Goal: Task Accomplishment & Management: Use online tool/utility

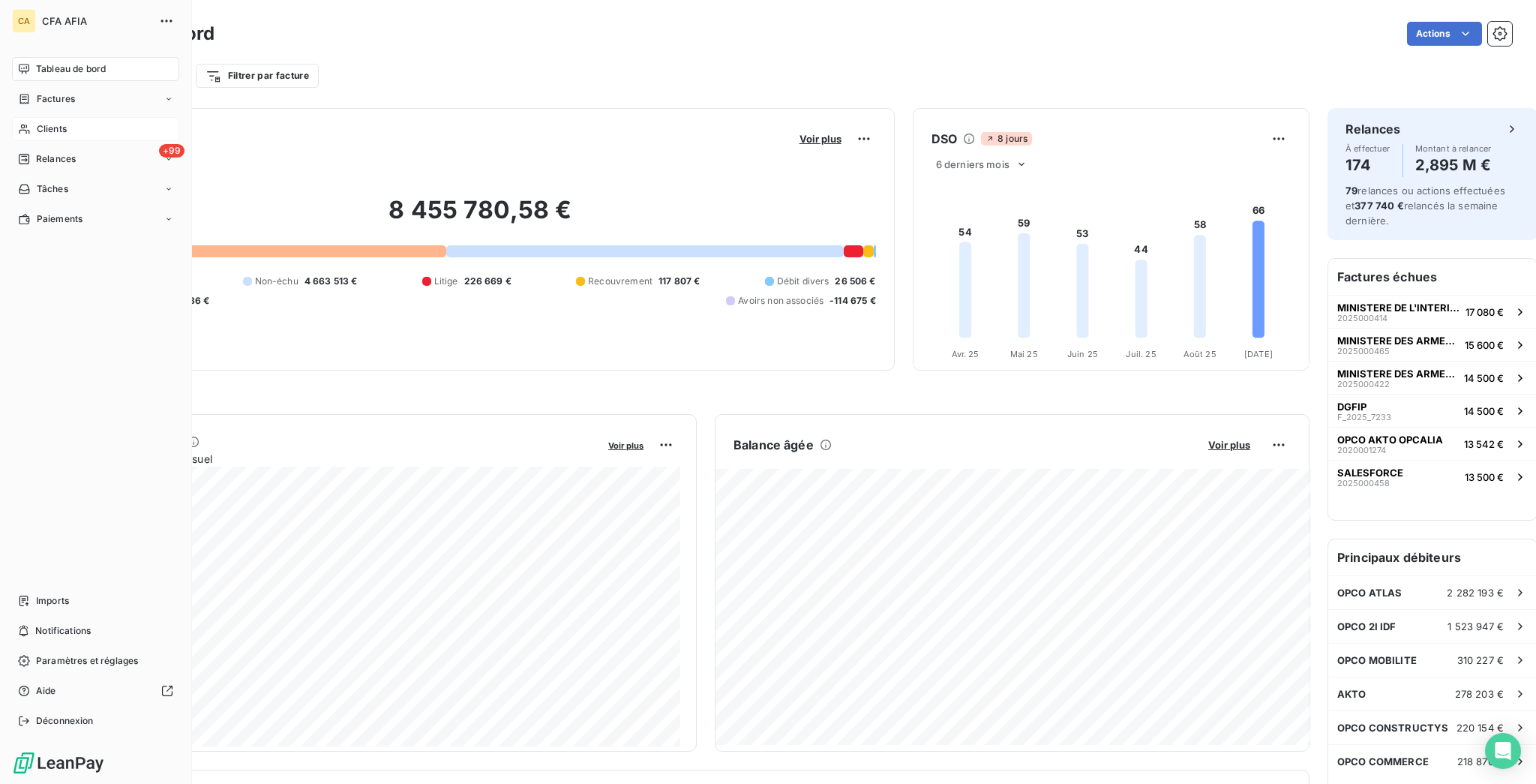
click at [25, 117] on div "Clients" at bounding box center [96, 128] width 167 height 24
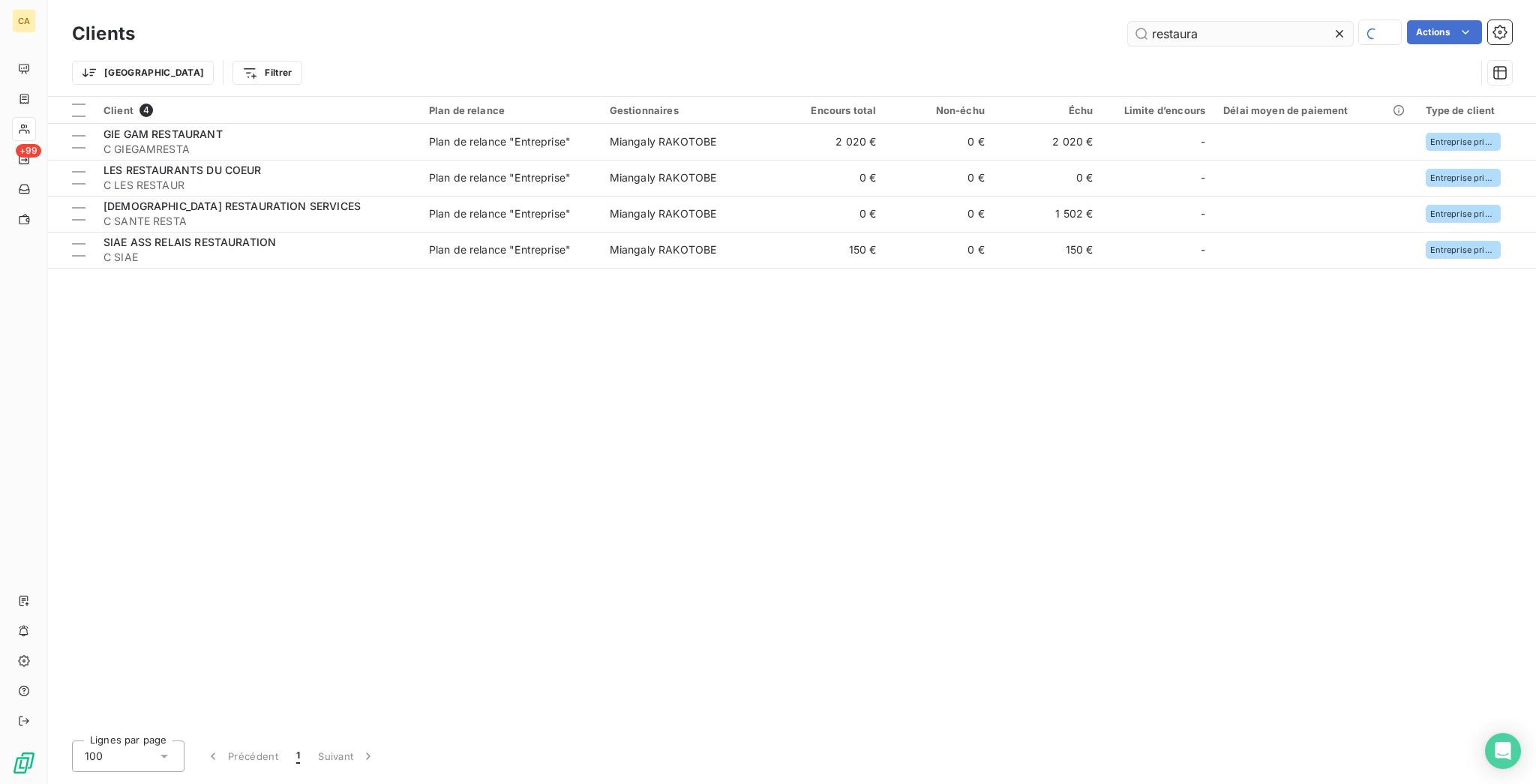
click at [1237, 22] on input "restaura" at bounding box center [1240, 33] width 225 height 24
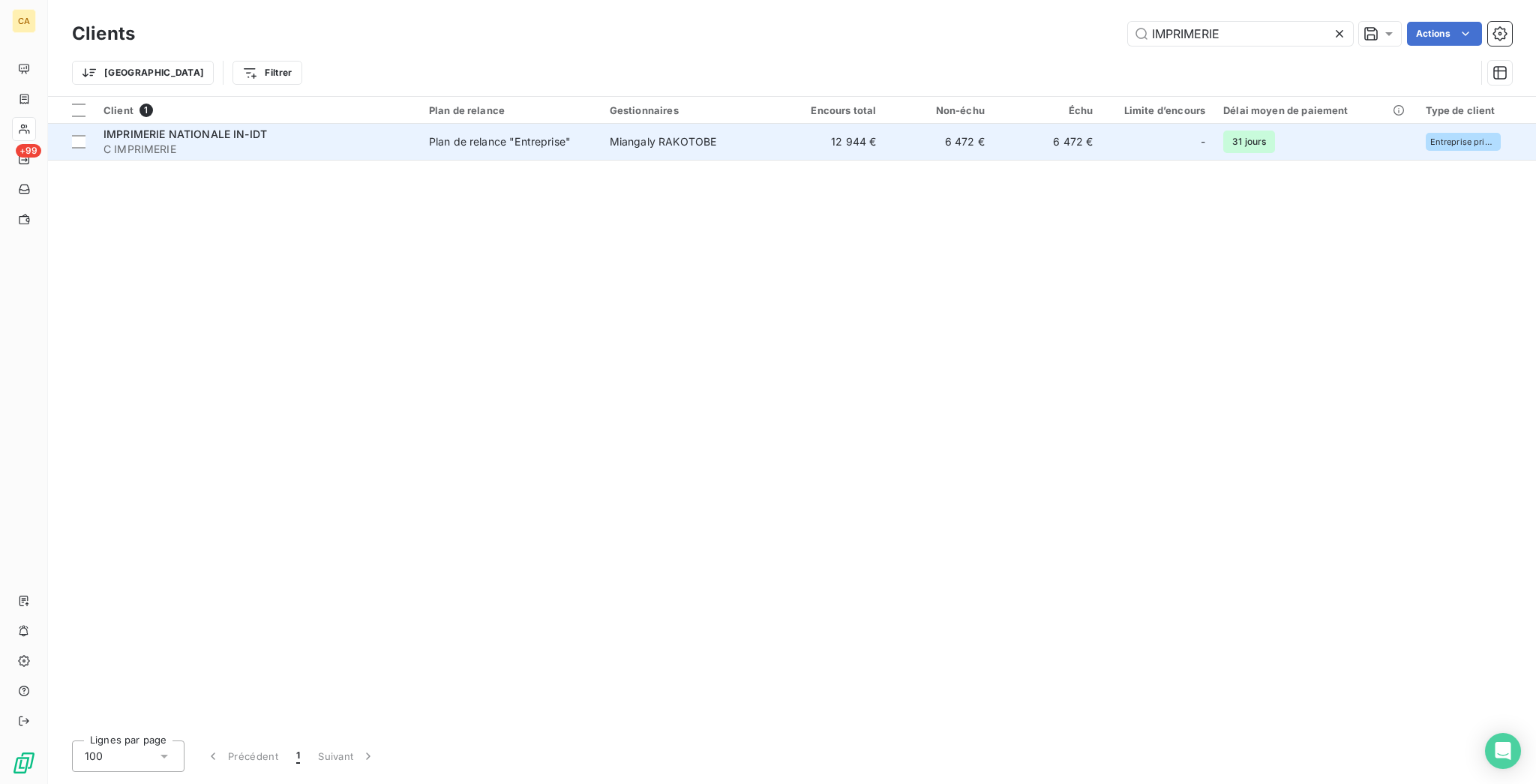
type input "IMPRIMERIE"
click at [472, 135] on div "Plan de relance "Entreprise"" at bounding box center [501, 142] width 142 height 15
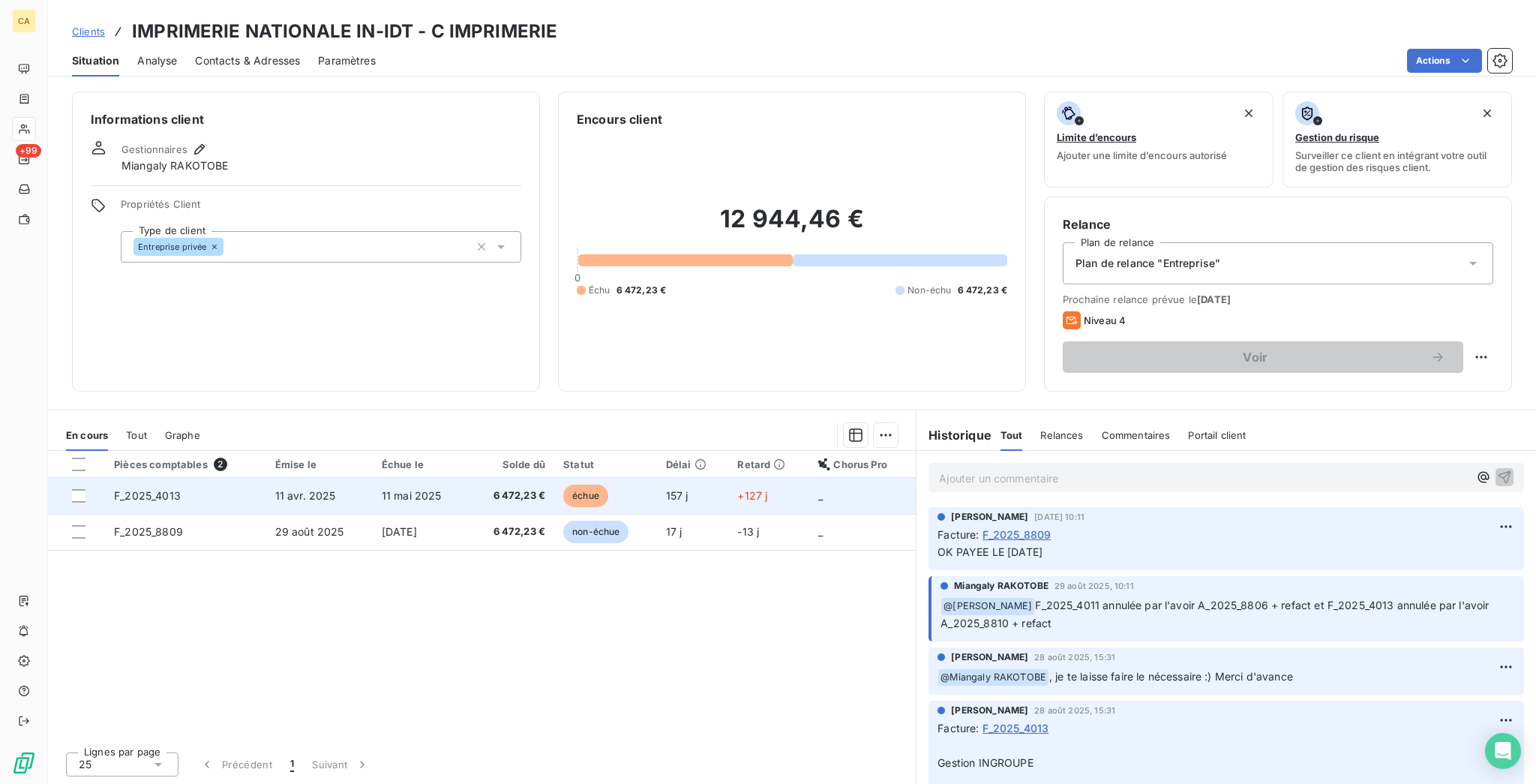
click at [486, 478] on td "6 472,23 €" at bounding box center [511, 496] width 86 height 36
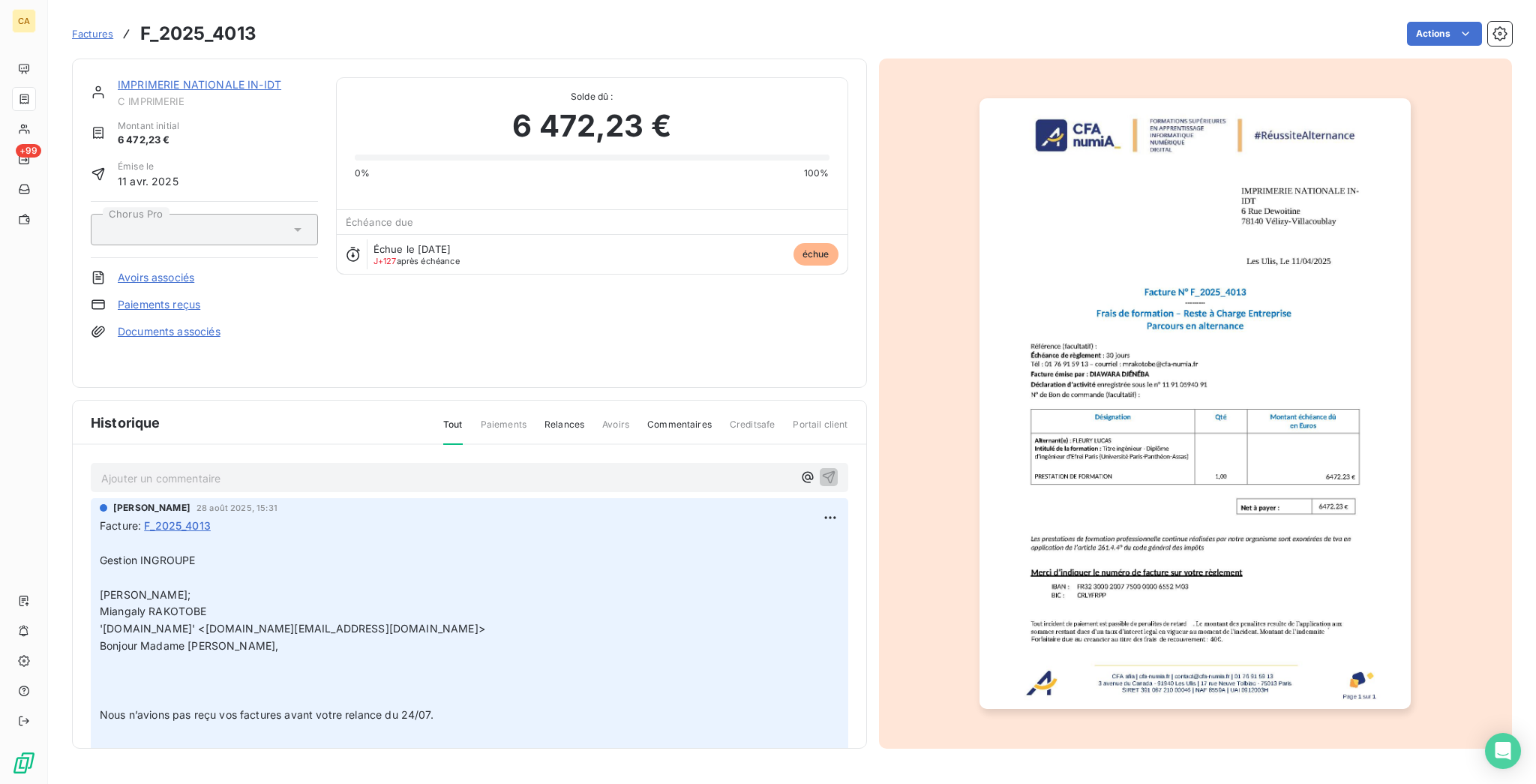
click at [1195, 418] on img "button" at bounding box center [1195, 404] width 431 height 611
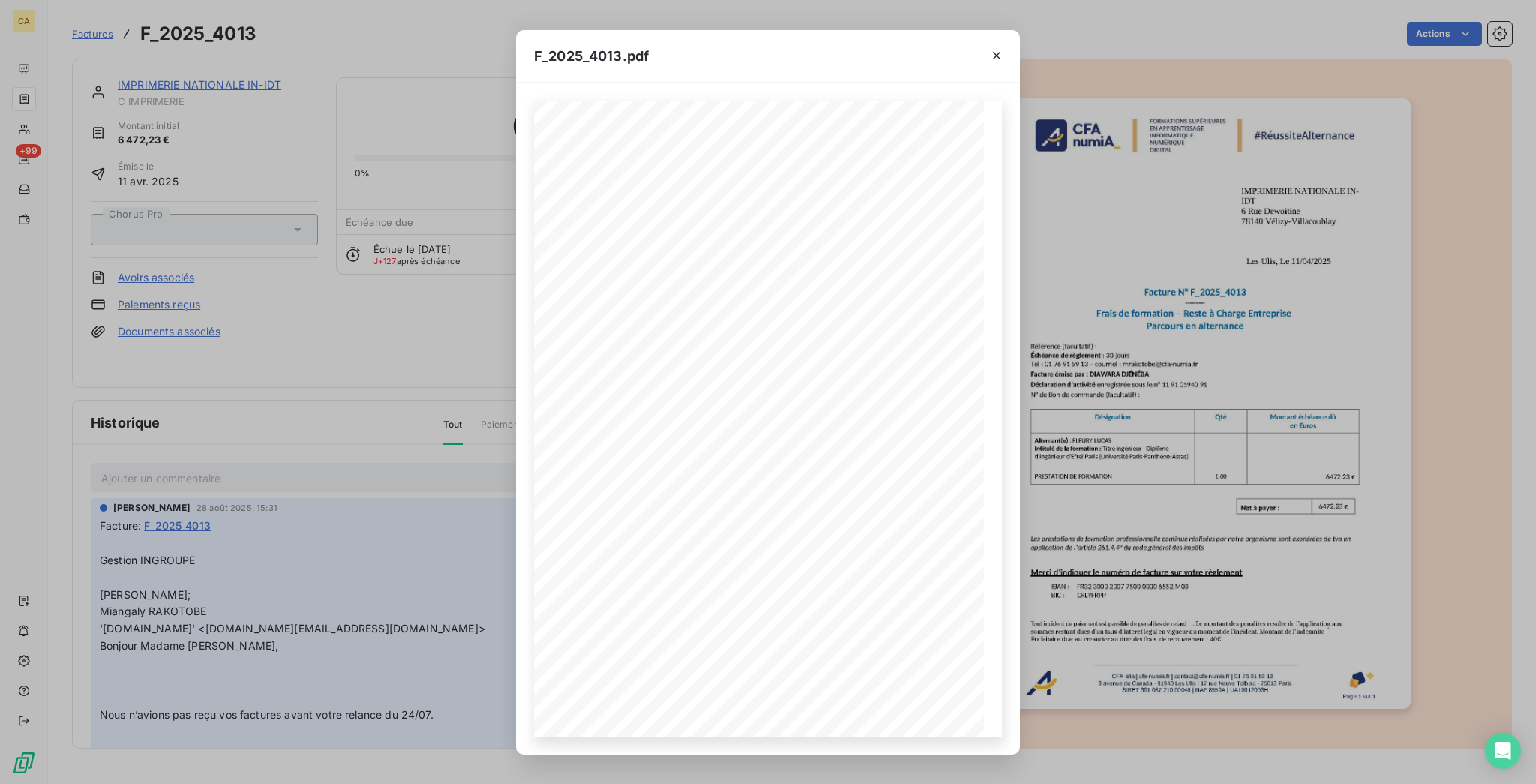
click at [368, 289] on div "F_2025_4013.pdf CFA afia | [DOMAIN_NAME] | [EMAIL_ADDRESS][DOMAIN_NAME] | 01 76…" at bounding box center [768, 392] width 1536 height 784
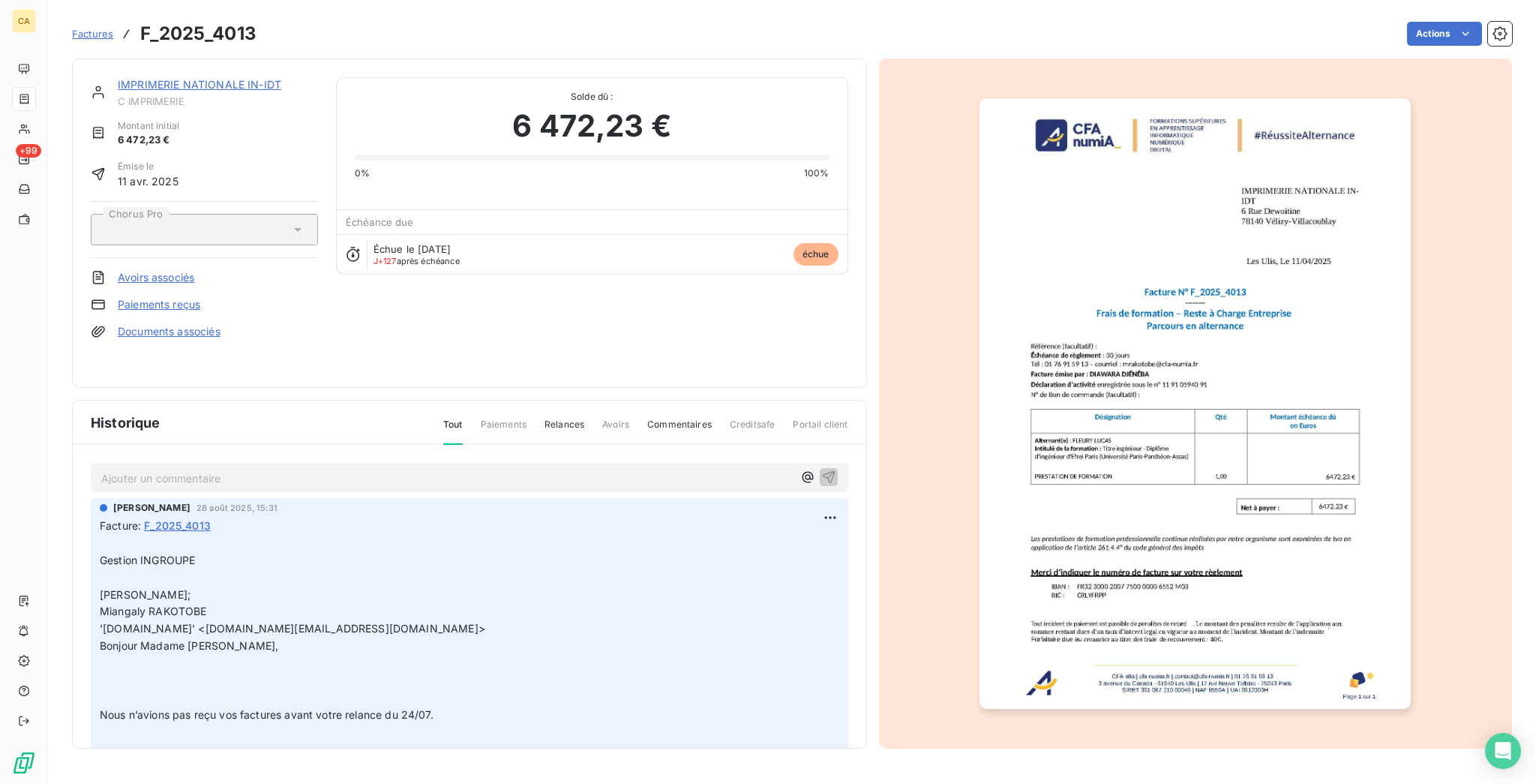
click at [134, 78] on link "IMPRIMERIE NATIONALE IN-IDT" at bounding box center [199, 83] width 163 height 12
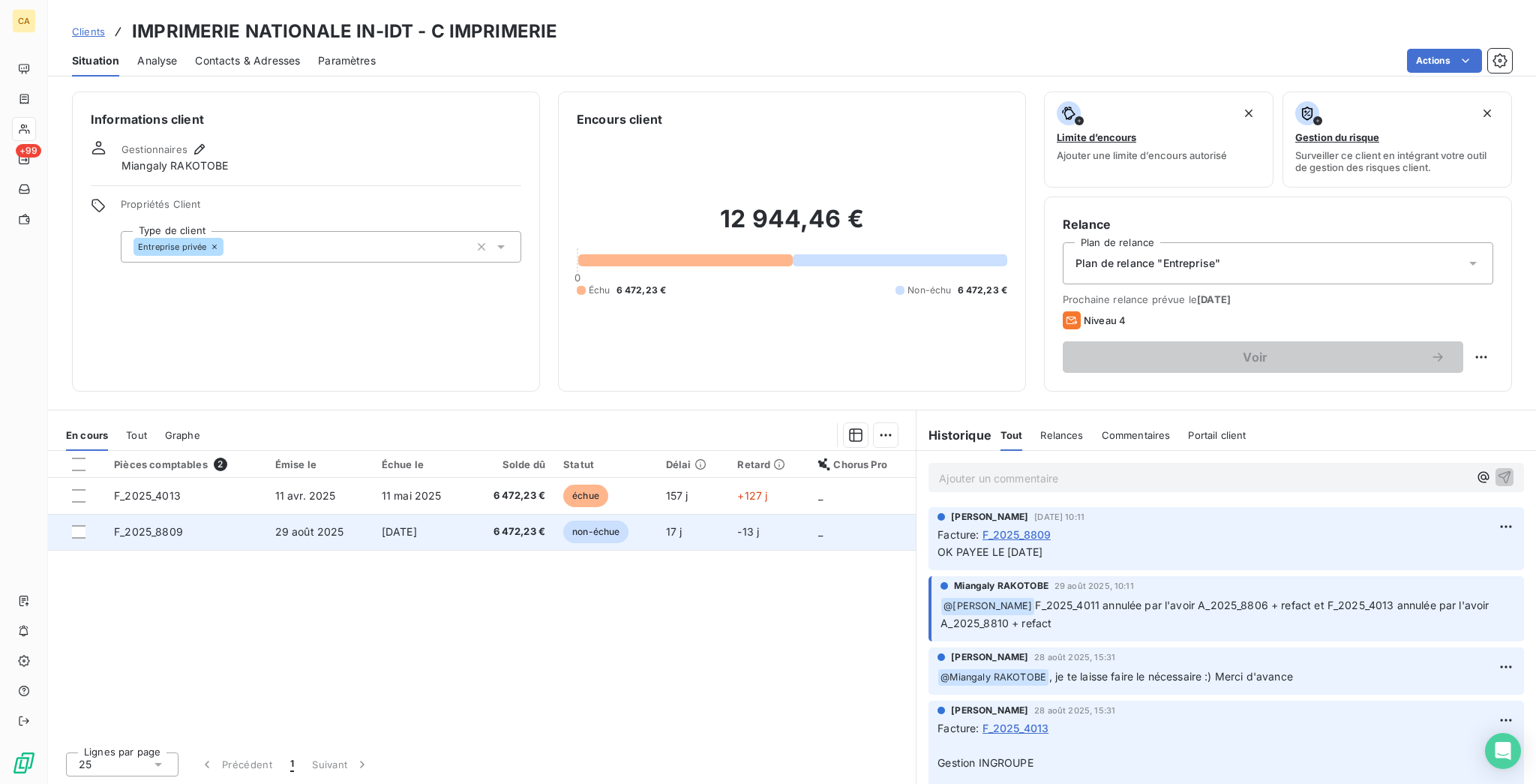
click at [158, 525] on span "F_2025_8809" at bounding box center [148, 531] width 69 height 12
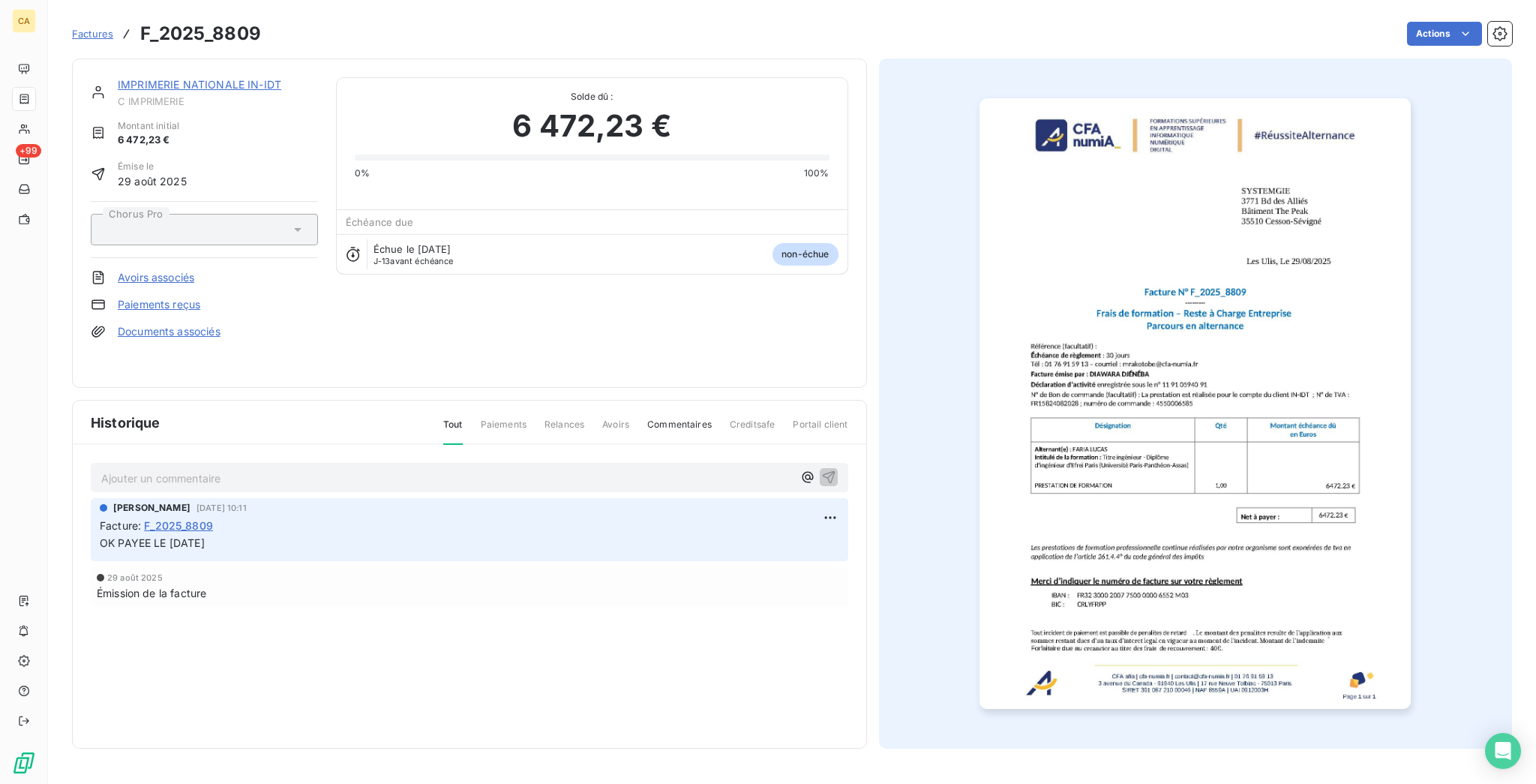
click at [1198, 447] on img "button" at bounding box center [1195, 404] width 431 height 611
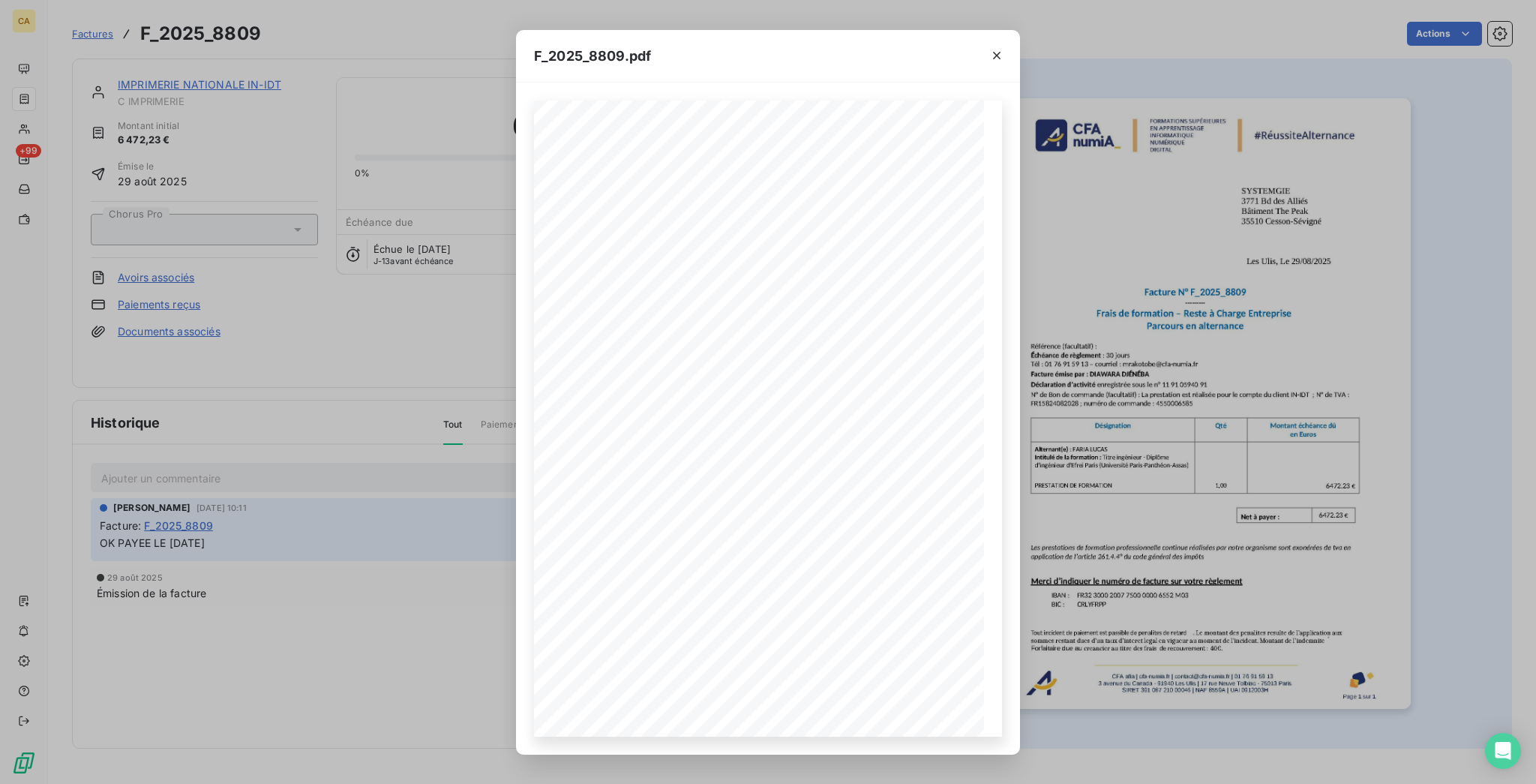
click at [265, 85] on div "F_2025_8809.pdf CFA afia | [DOMAIN_NAME] | [EMAIL_ADDRESS][DOMAIN_NAME] | 01 76…" at bounding box center [768, 392] width 1536 height 784
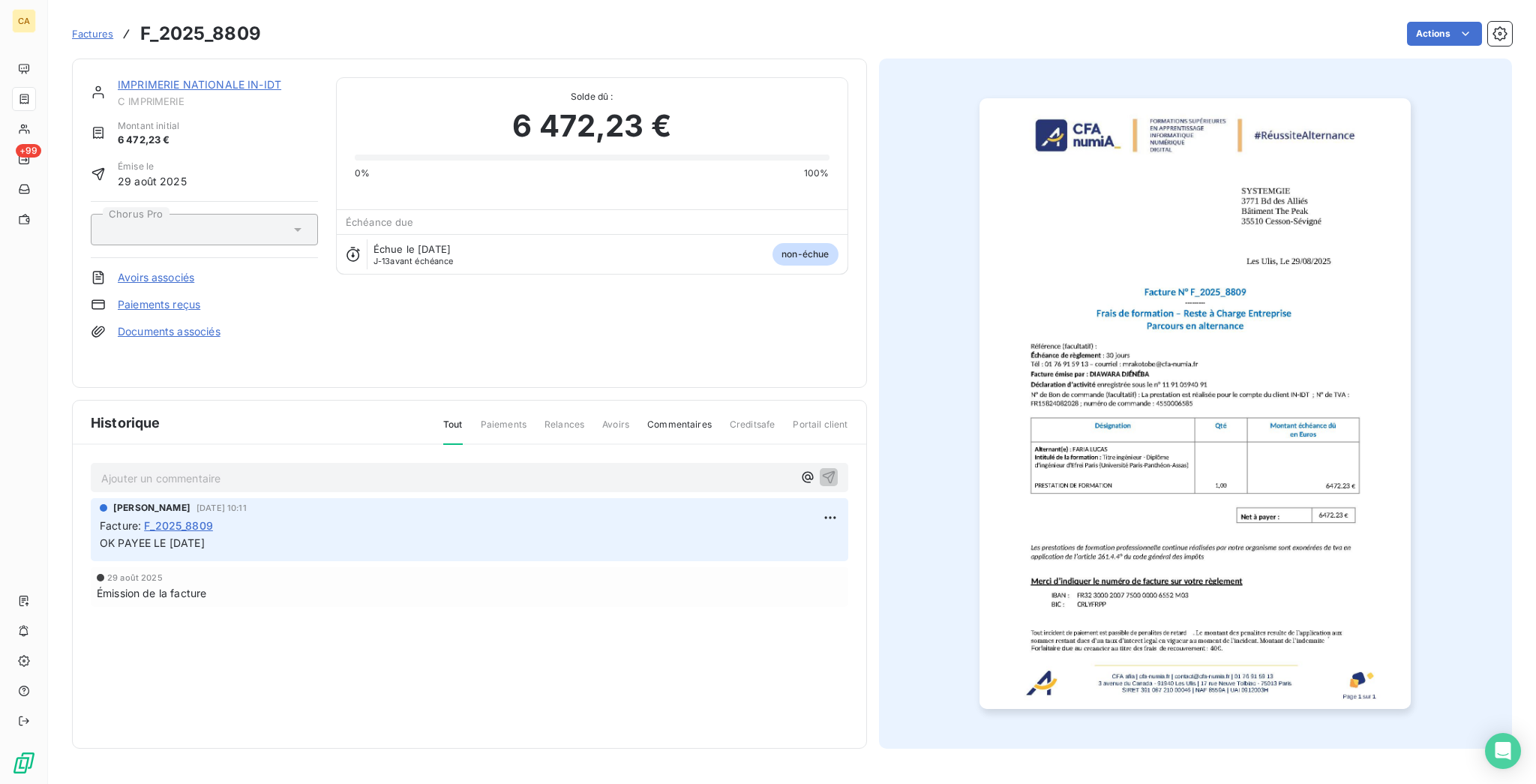
click at [238, 78] on link "IMPRIMERIE NATIONALE IN-IDT" at bounding box center [199, 83] width 163 height 12
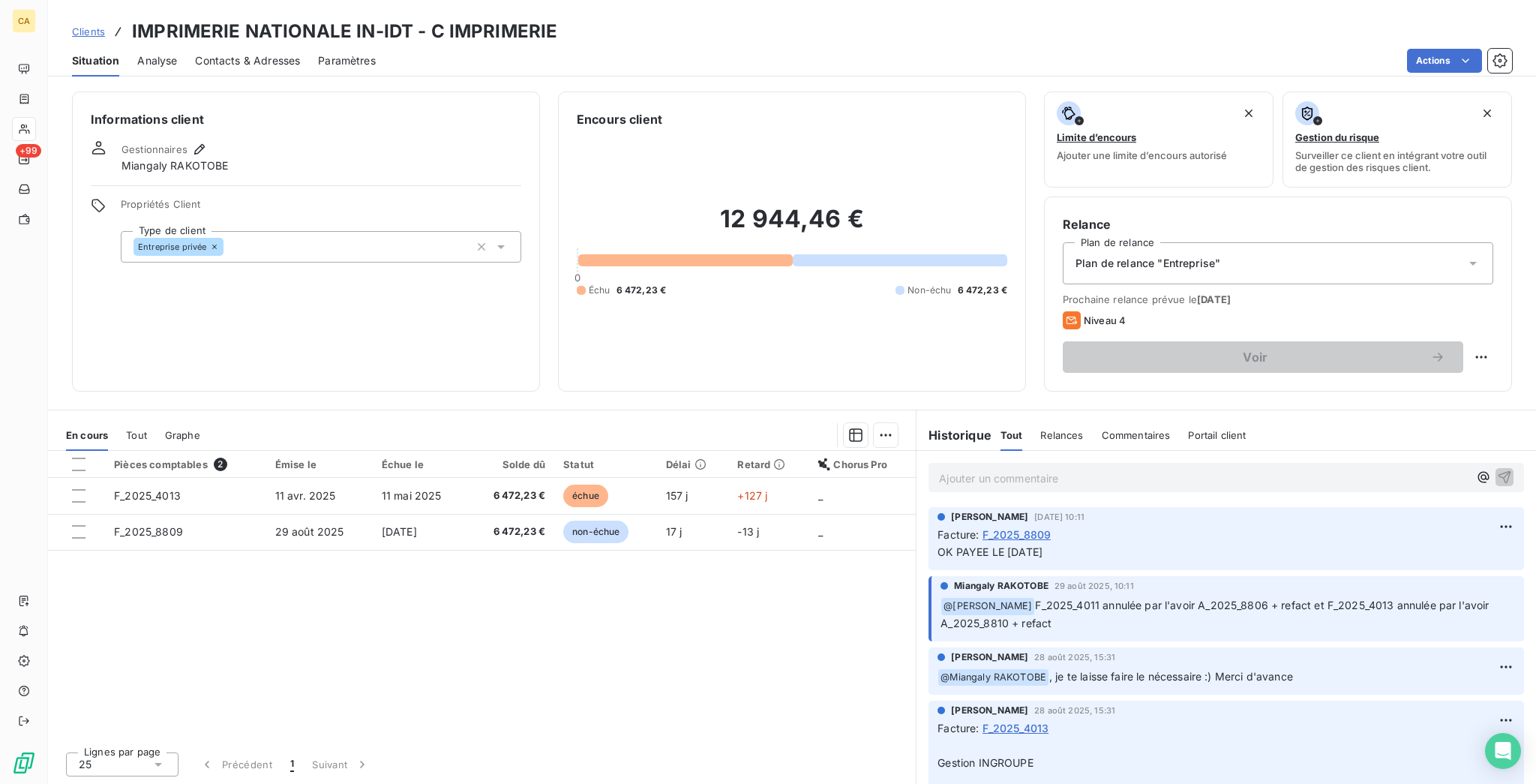
click at [126, 429] on span "Tout" at bounding box center [137, 435] width 21 height 12
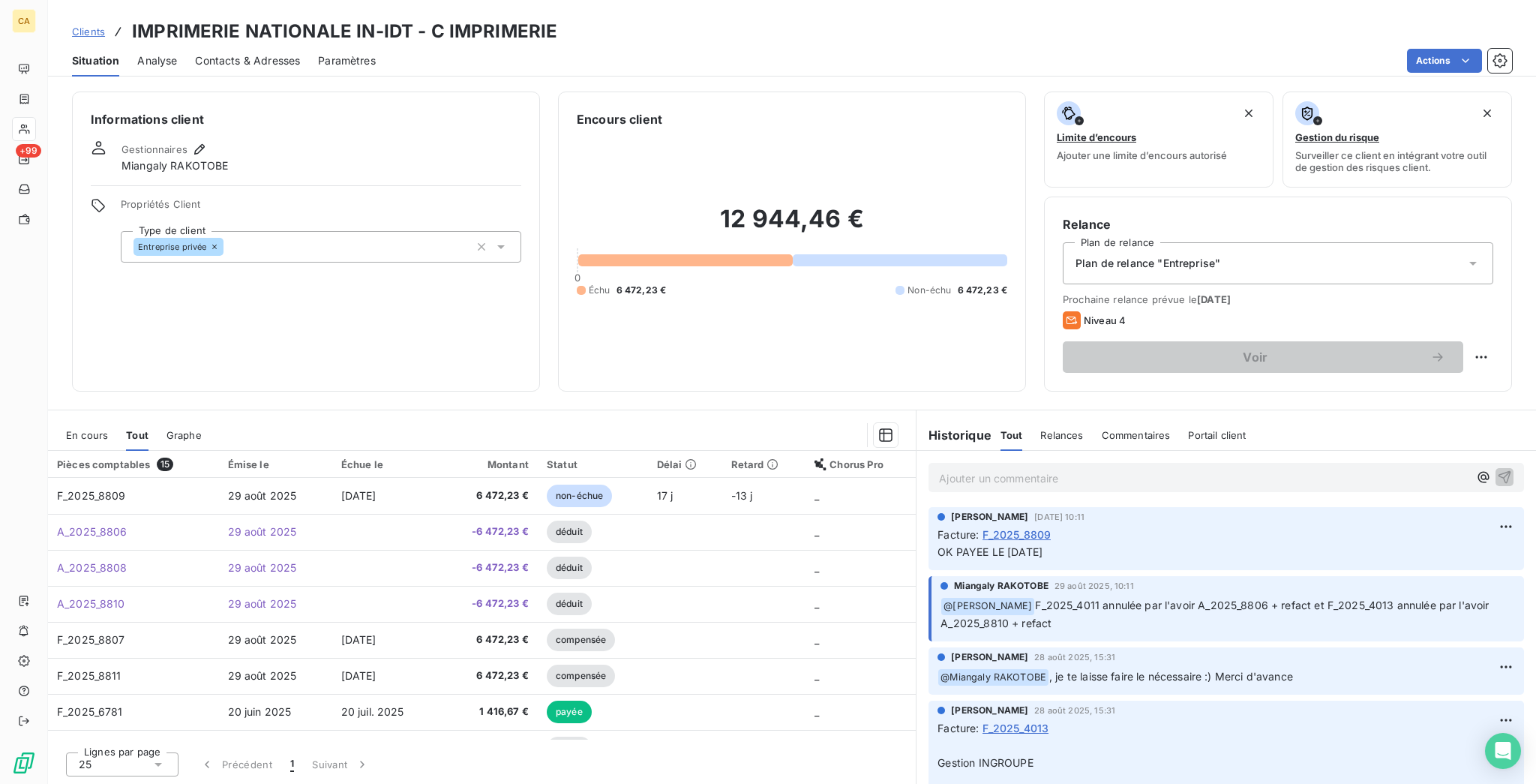
click at [88, 419] on div "En cours" at bounding box center [87, 434] width 42 height 31
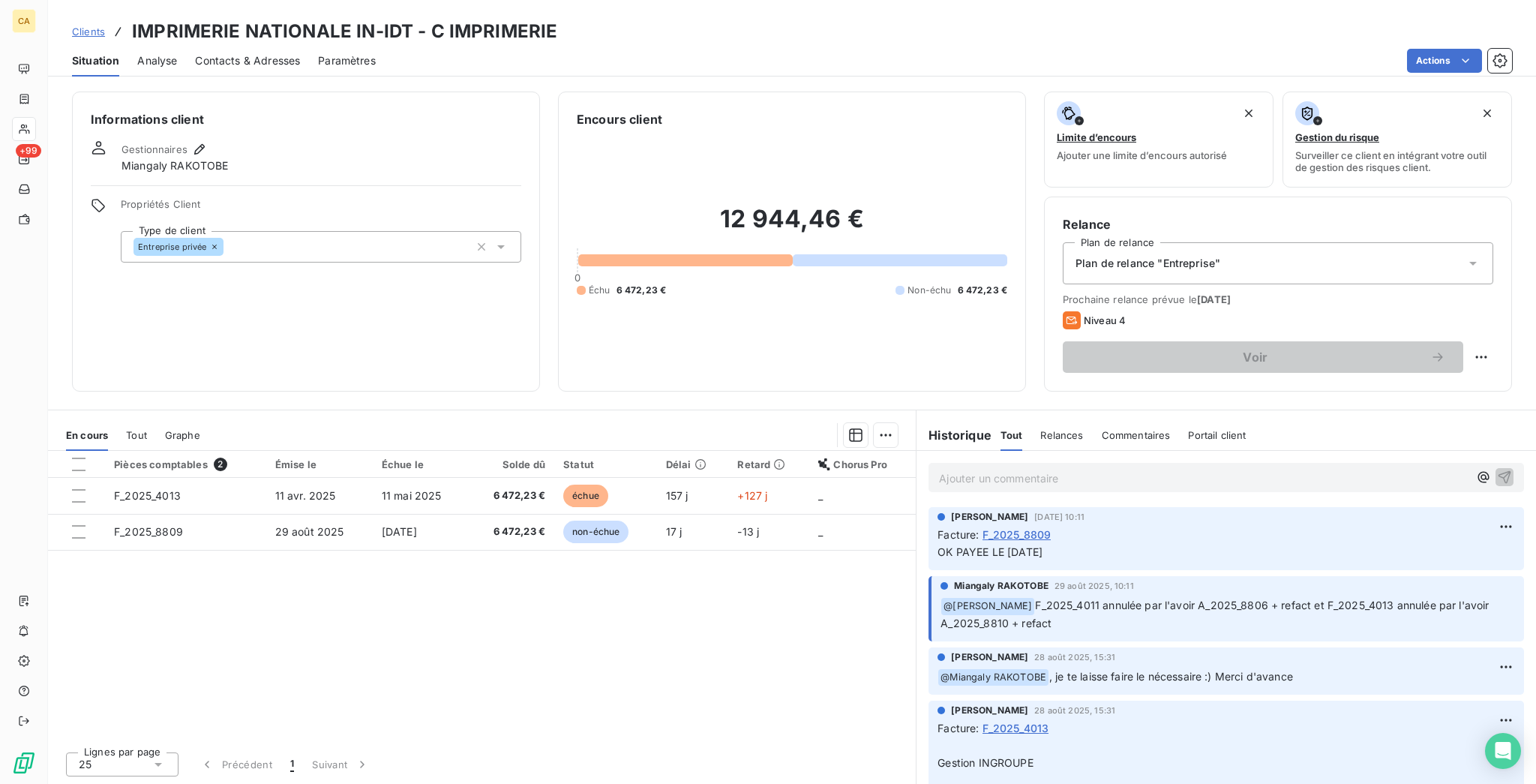
click at [126, 419] on div "Tout" at bounding box center [137, 434] width 21 height 31
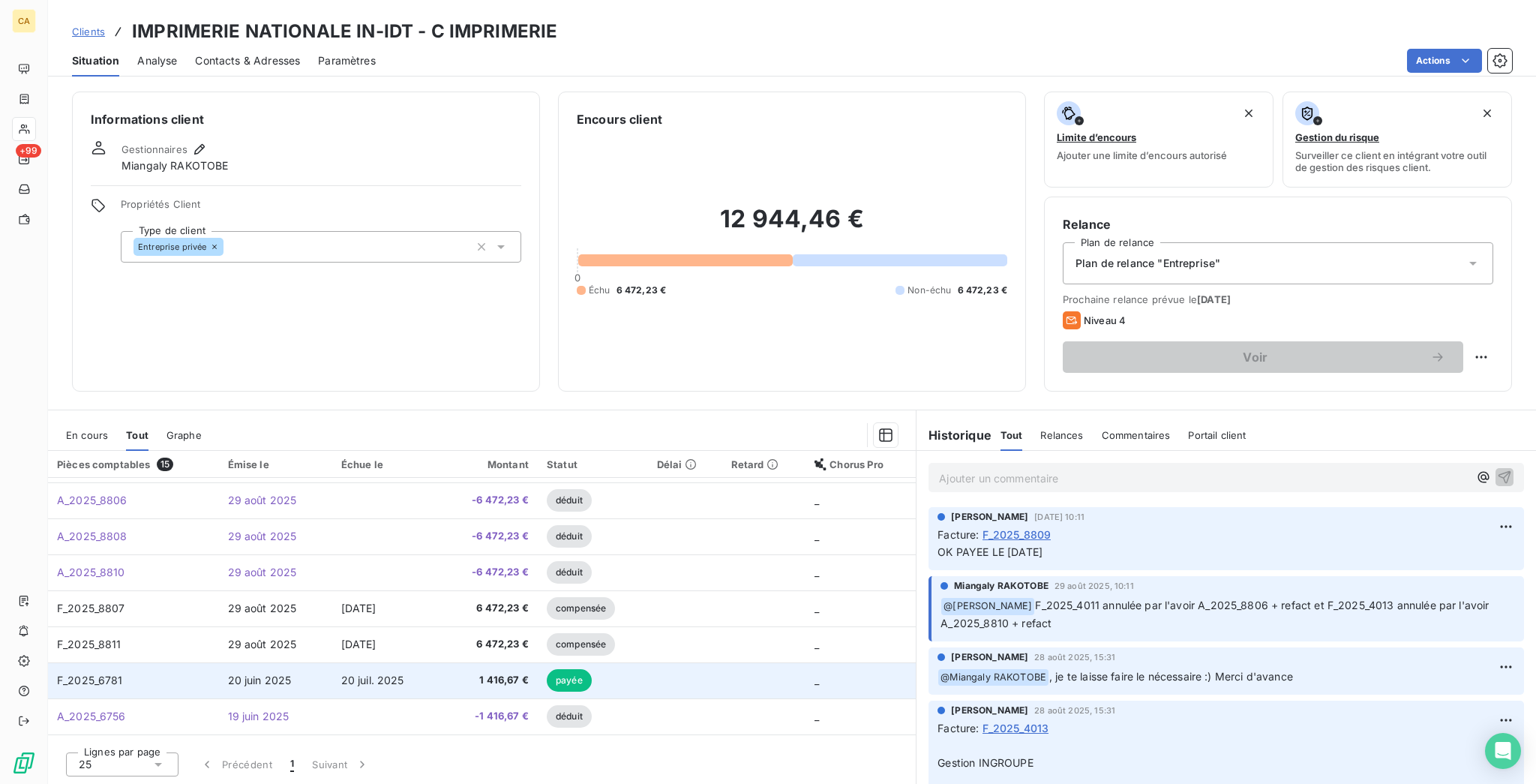
scroll to position [62, 0]
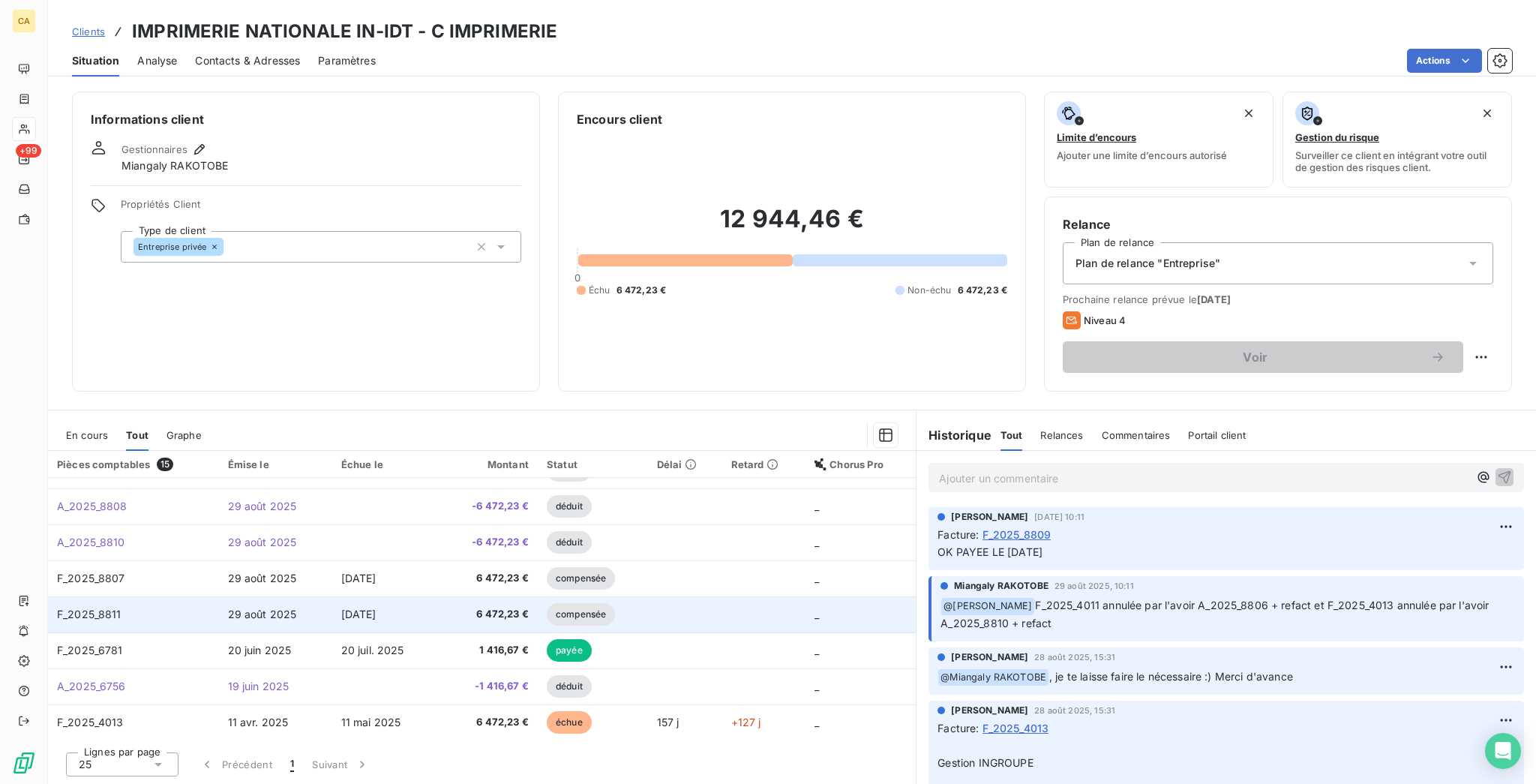
click at [129, 596] on td "F_2025_8811" at bounding box center [134, 614] width 171 height 36
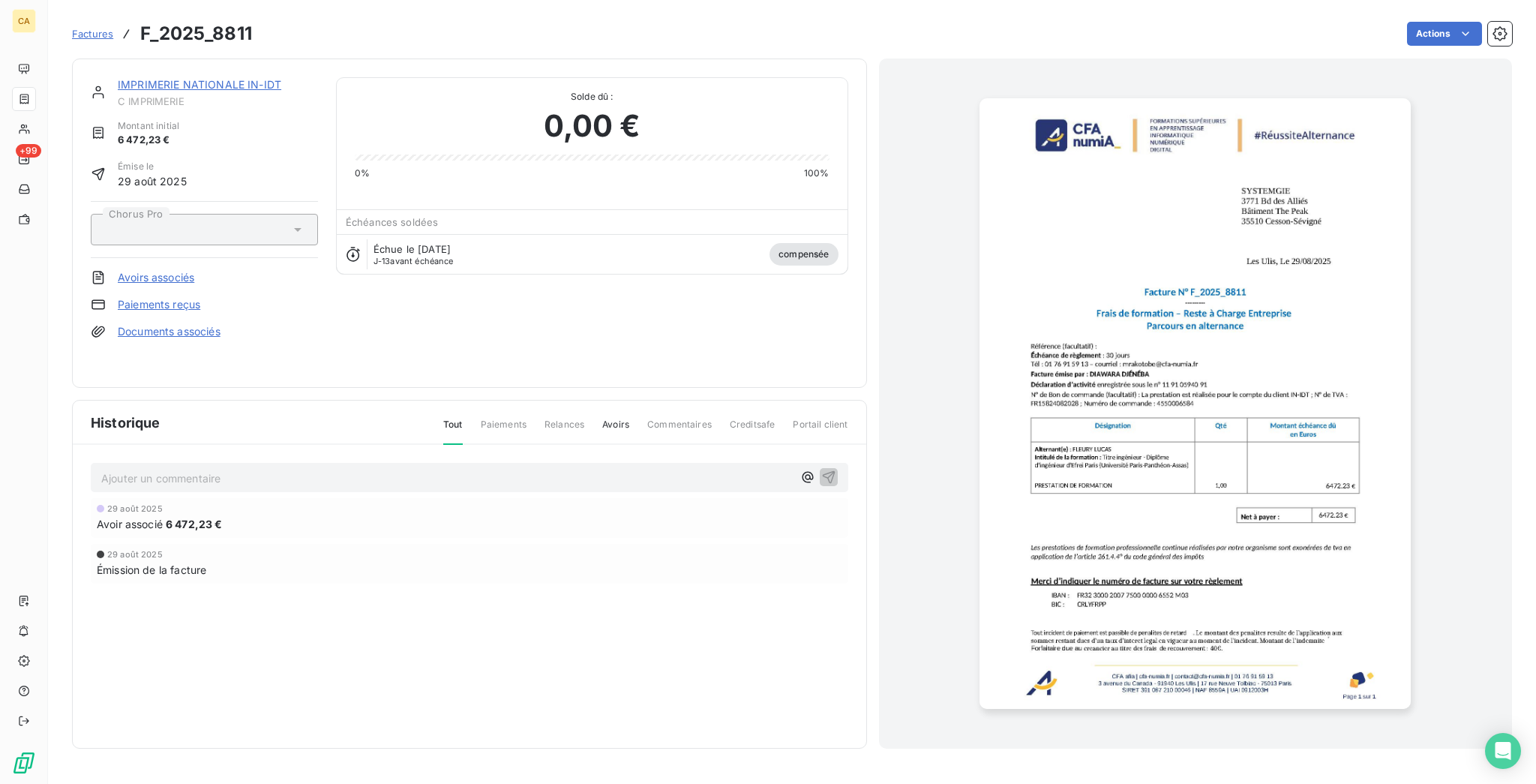
click at [216, 78] on link "IMPRIMERIE NATIONALE IN-IDT" at bounding box center [199, 83] width 163 height 12
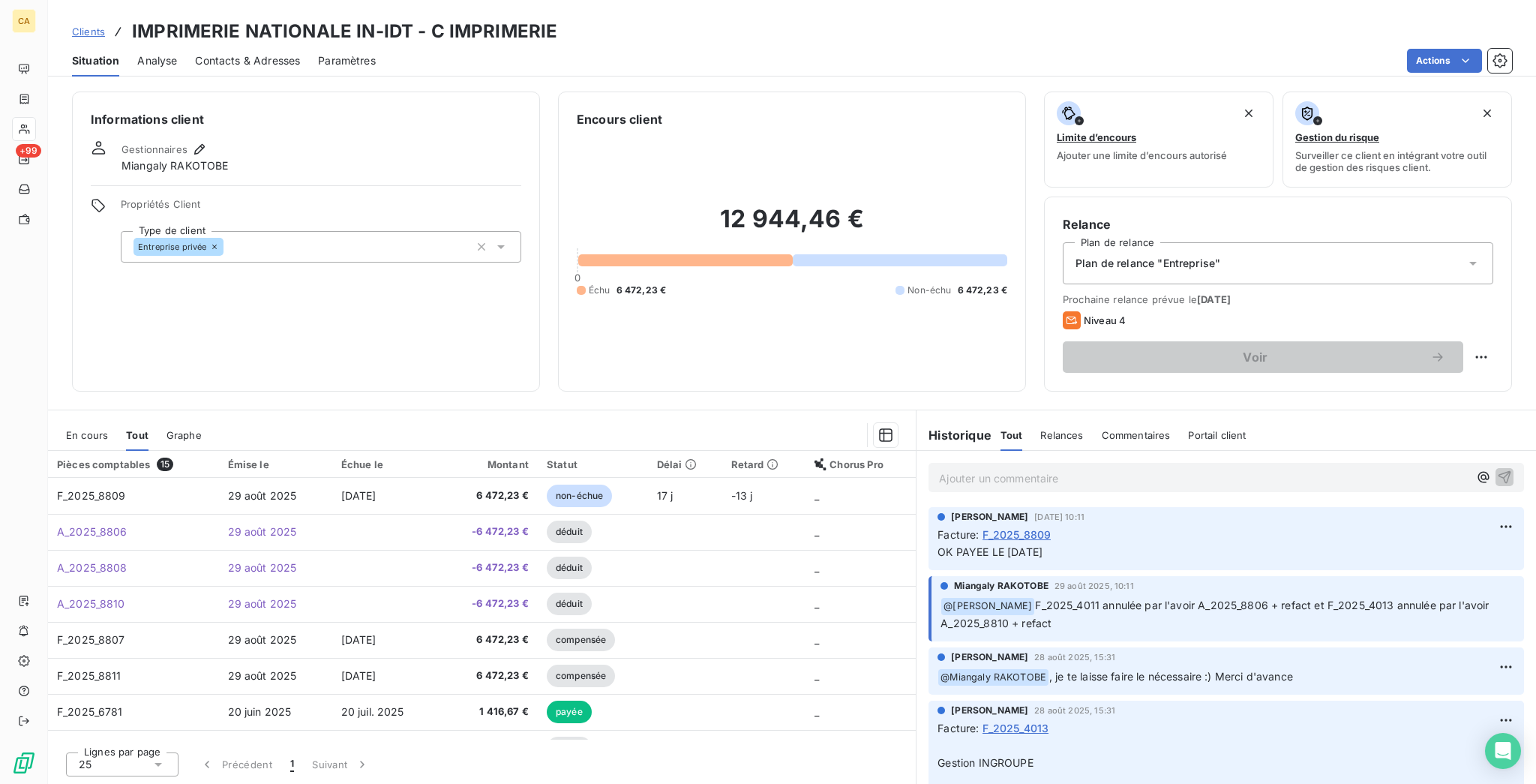
click at [72, 429] on span "En cours" at bounding box center [87, 435] width 42 height 12
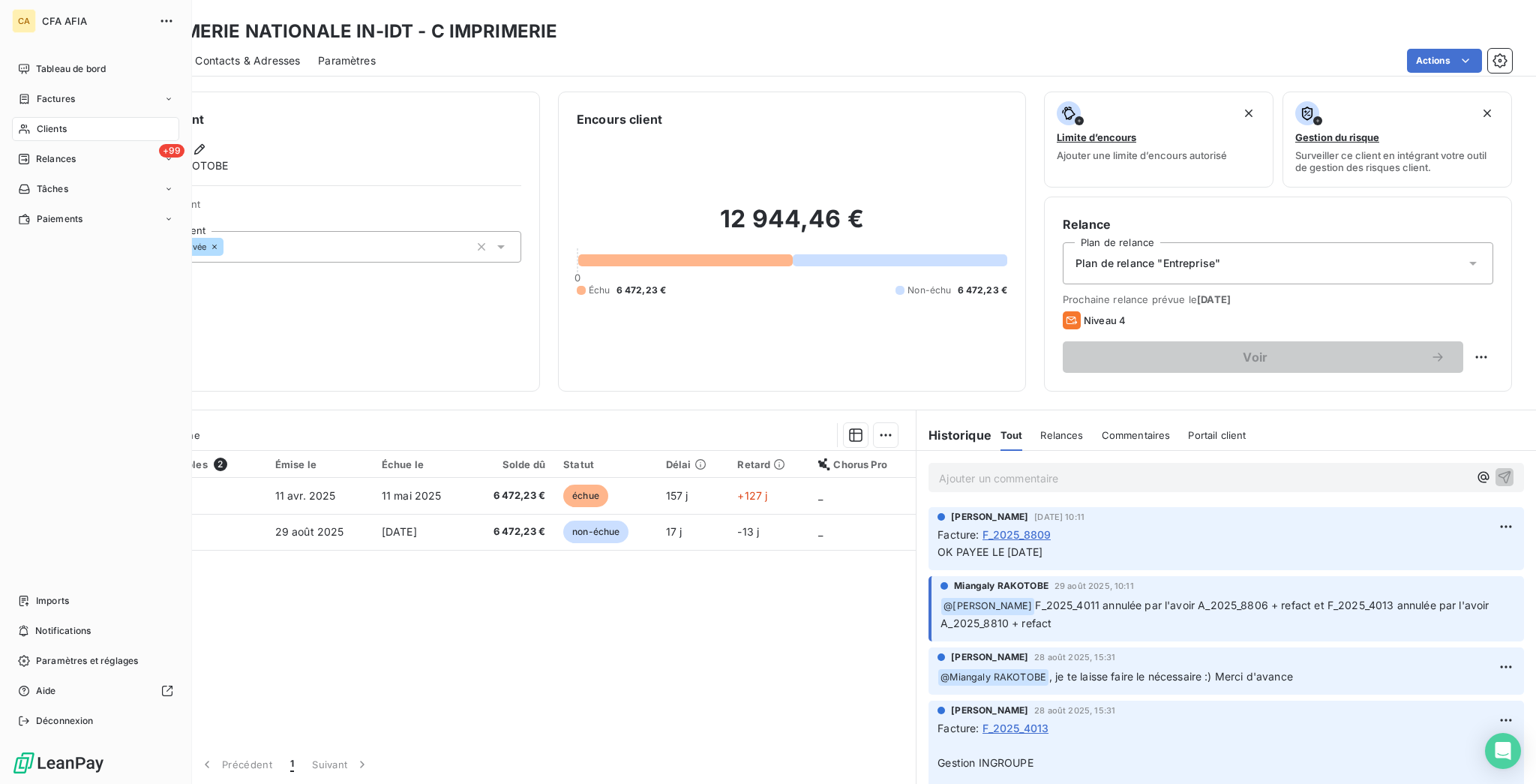
click at [38, 117] on div "Clients" at bounding box center [96, 128] width 167 height 24
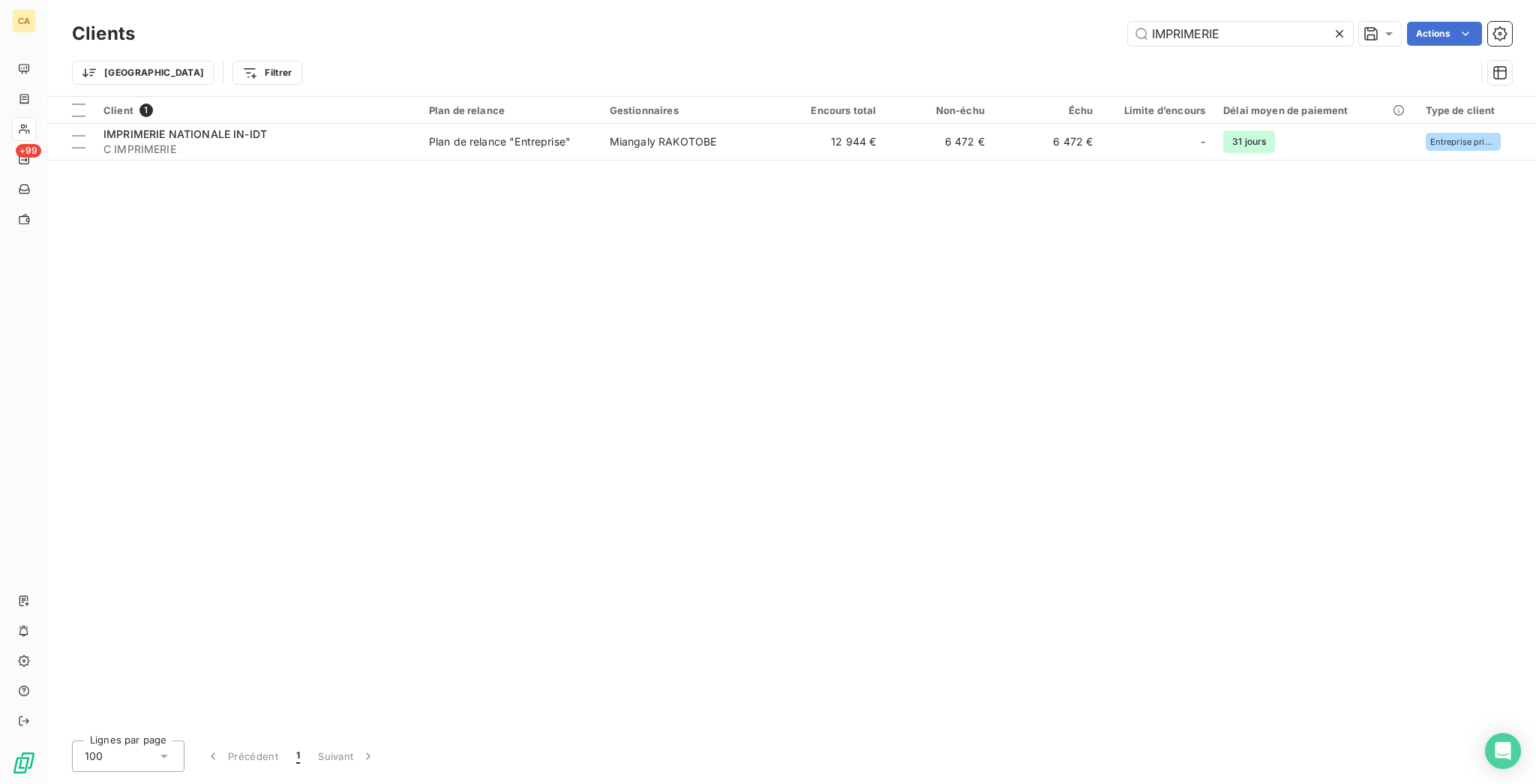
click at [1256, 43] on div "Clients IMPRIMERIE Actions" at bounding box center [792, 33] width 1440 height 31
click at [1278, 8] on div "Clients IMPRIMERIE Actions Trier Filtrer" at bounding box center [793, 47] width 1489 height 96
click at [1252, 37] on input "IMPRIMERIE" at bounding box center [1240, 33] width 225 height 24
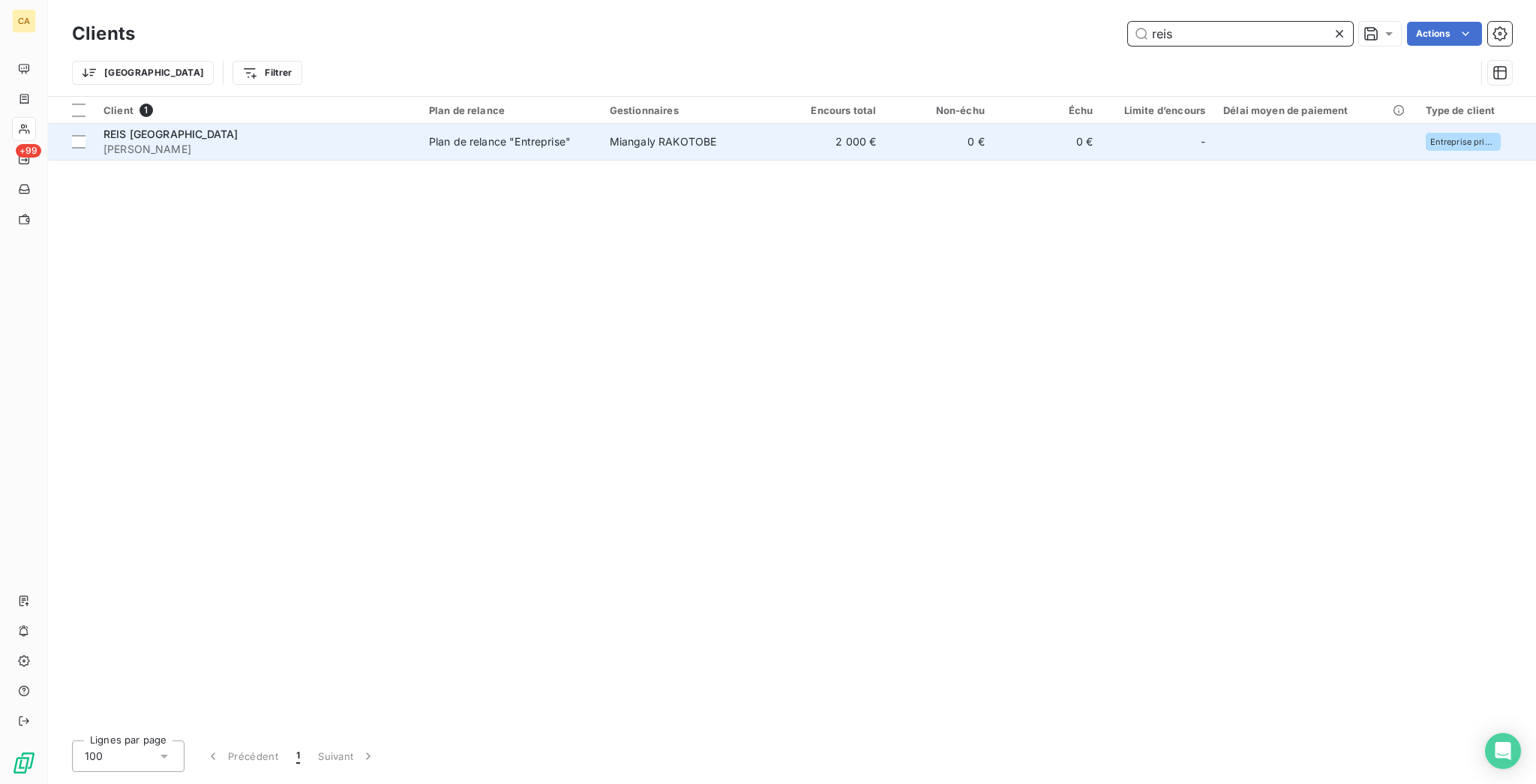
type input "reis"
click at [633, 124] on td "Miangaly RAKOTOBE" at bounding box center [689, 142] width 176 height 36
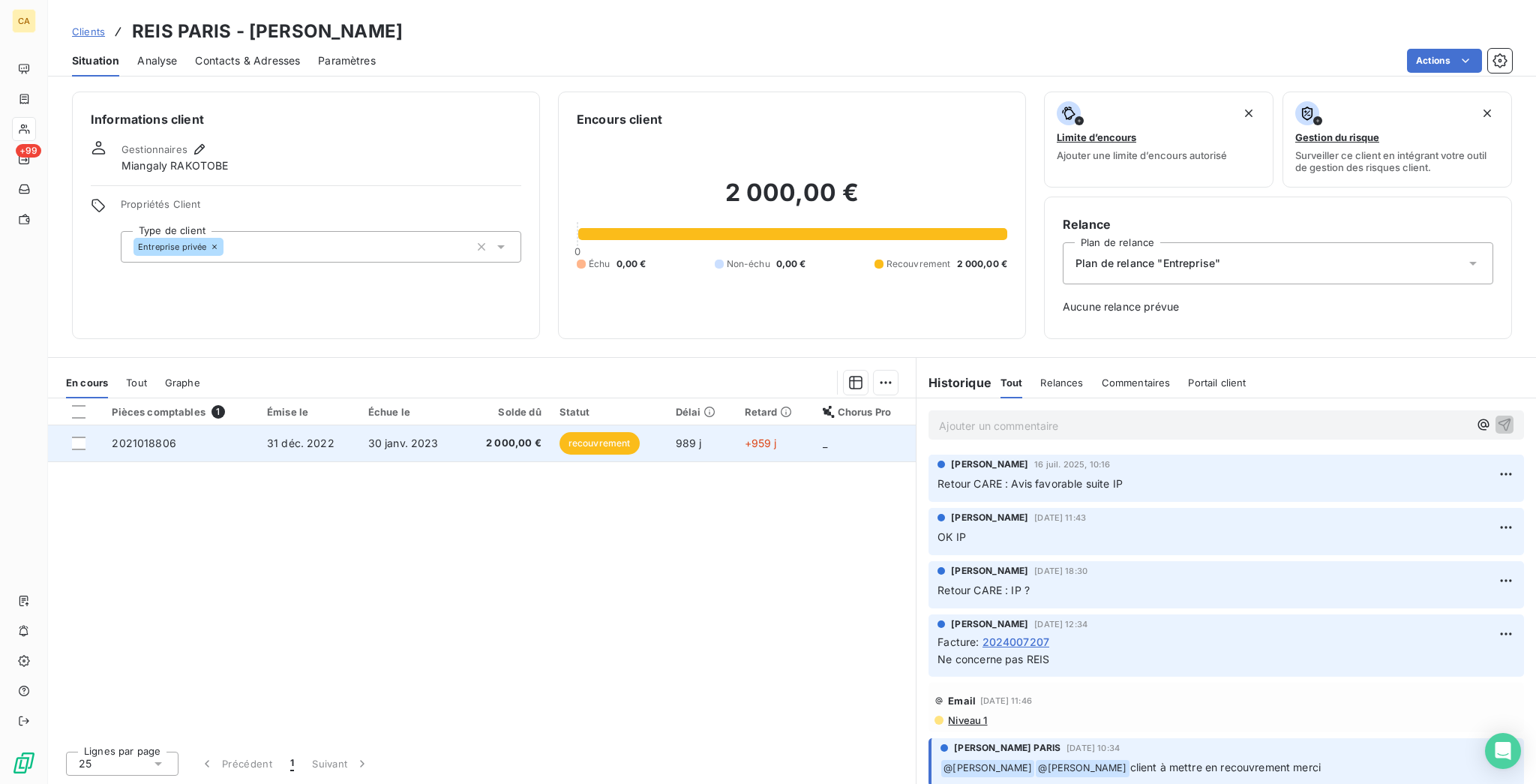
click at [473, 436] on span "2 000,00 €" at bounding box center [506, 444] width 68 height 15
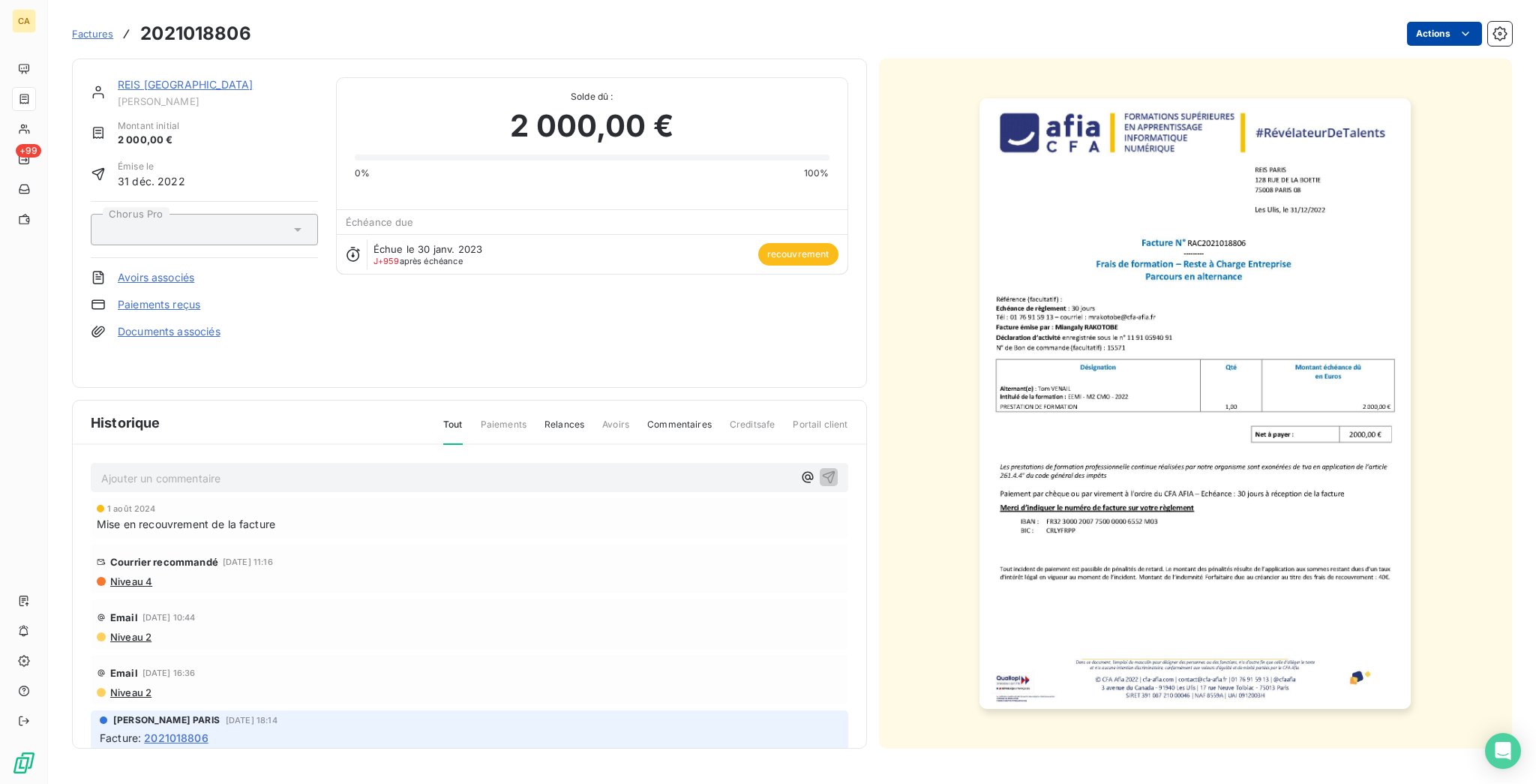
click at [1421, 26] on html "CA +99 Factures 2021018806 Actions REIS PARIS [PERSON_NAME] Montant initial 2 0…" at bounding box center [768, 392] width 1536 height 784
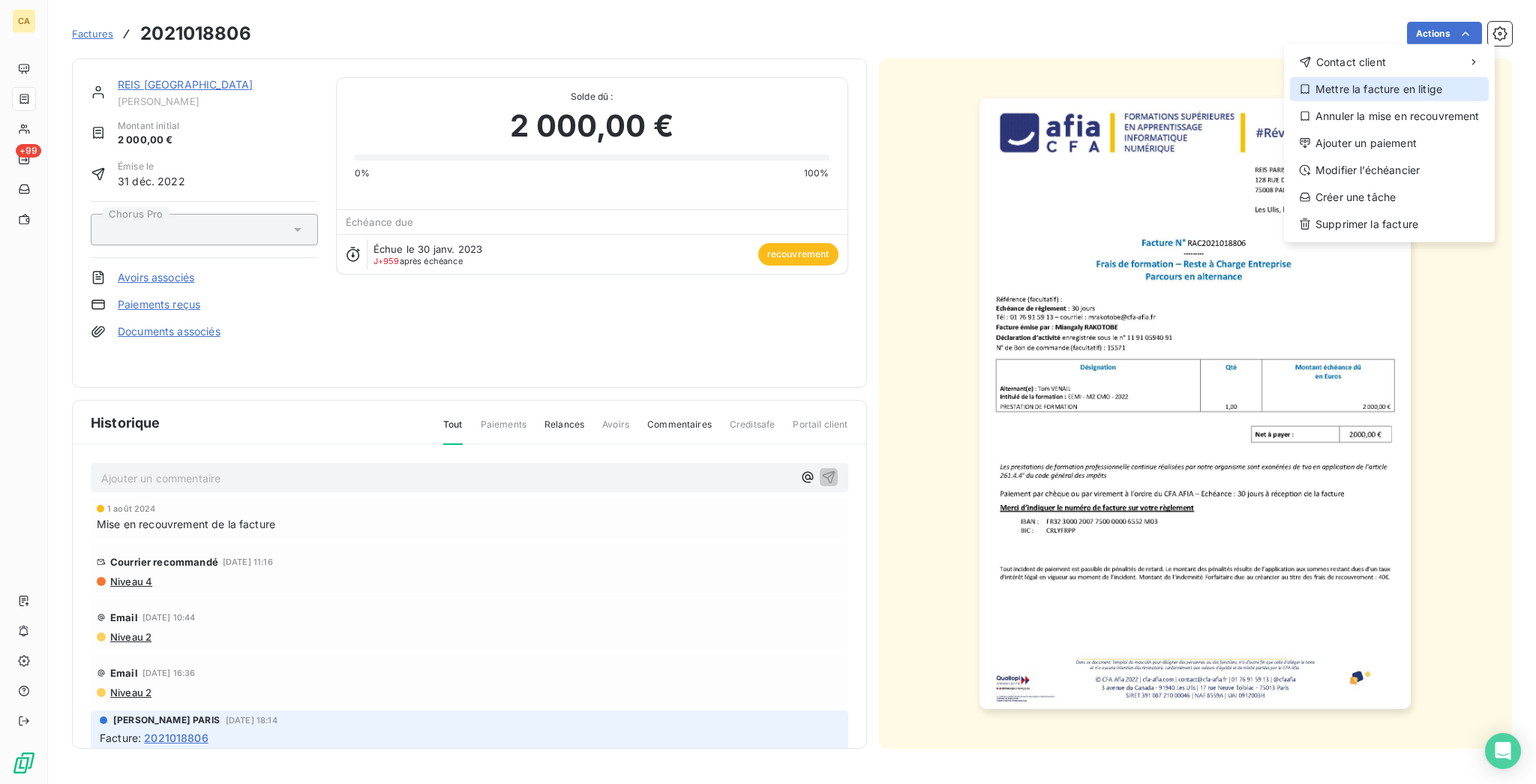
click at [1396, 82] on div "Mettre la facture en litige" at bounding box center [1390, 88] width 199 height 24
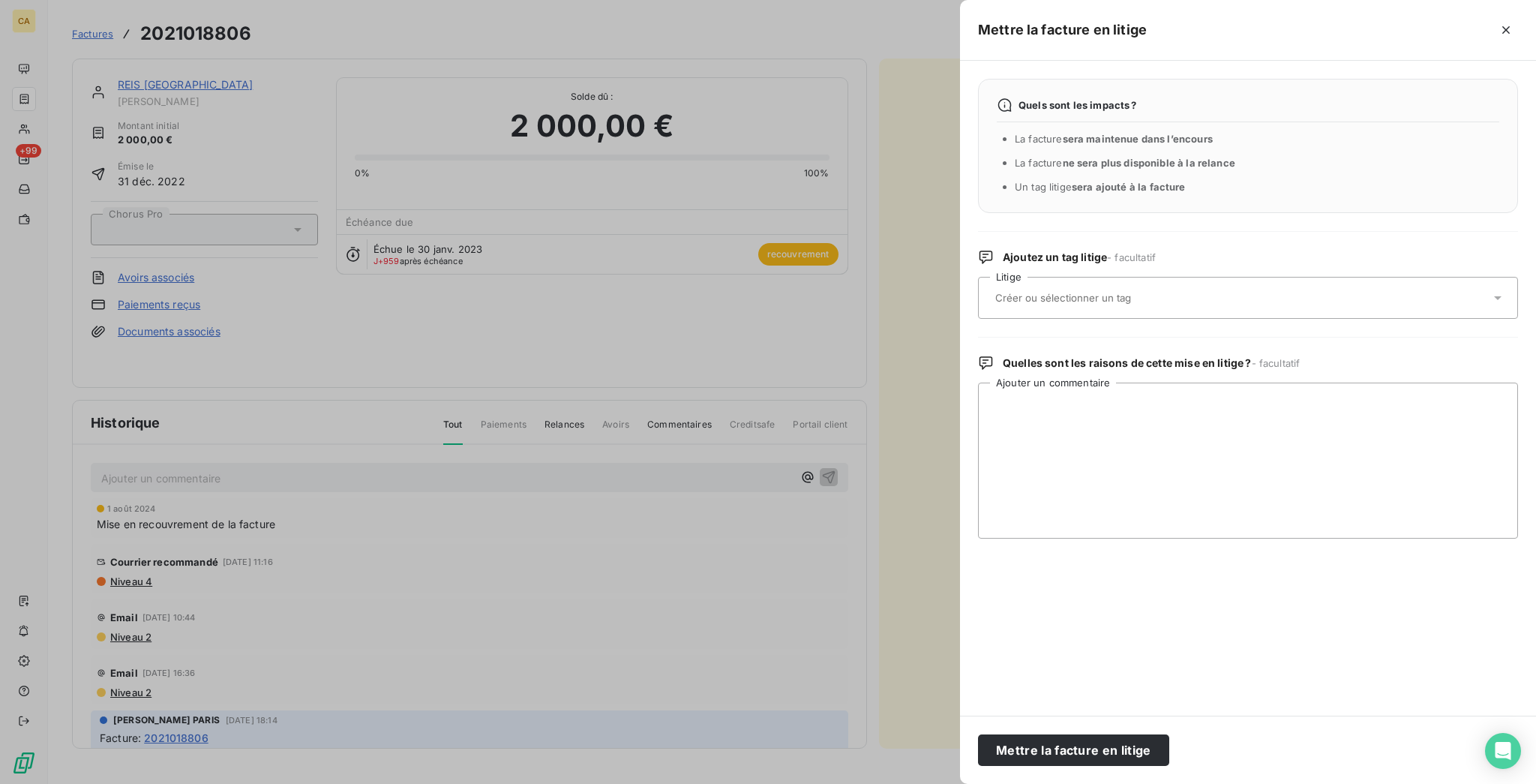
click at [1212, 291] on input "text" at bounding box center [1103, 298] width 218 height 13
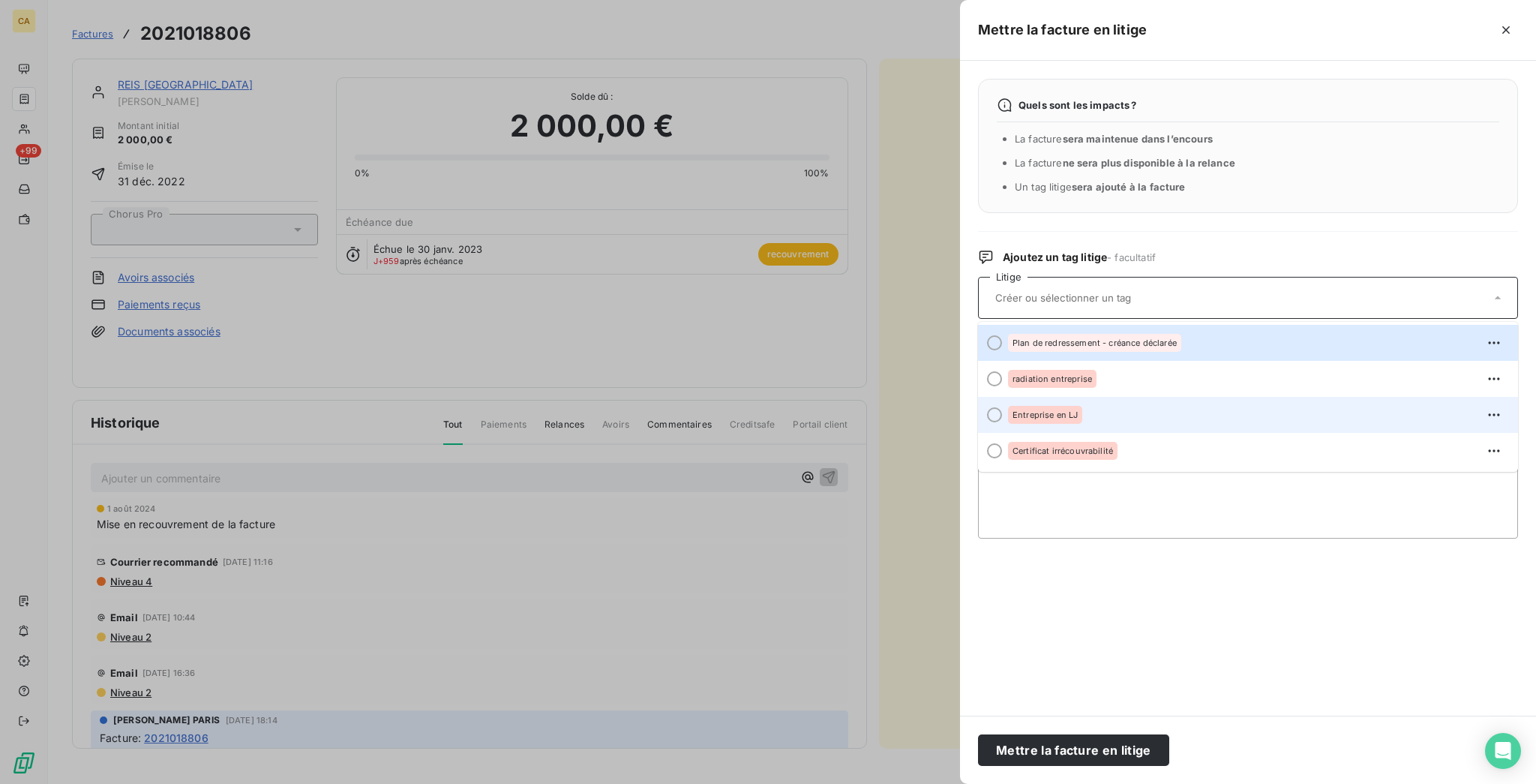
scroll to position [2, 0]
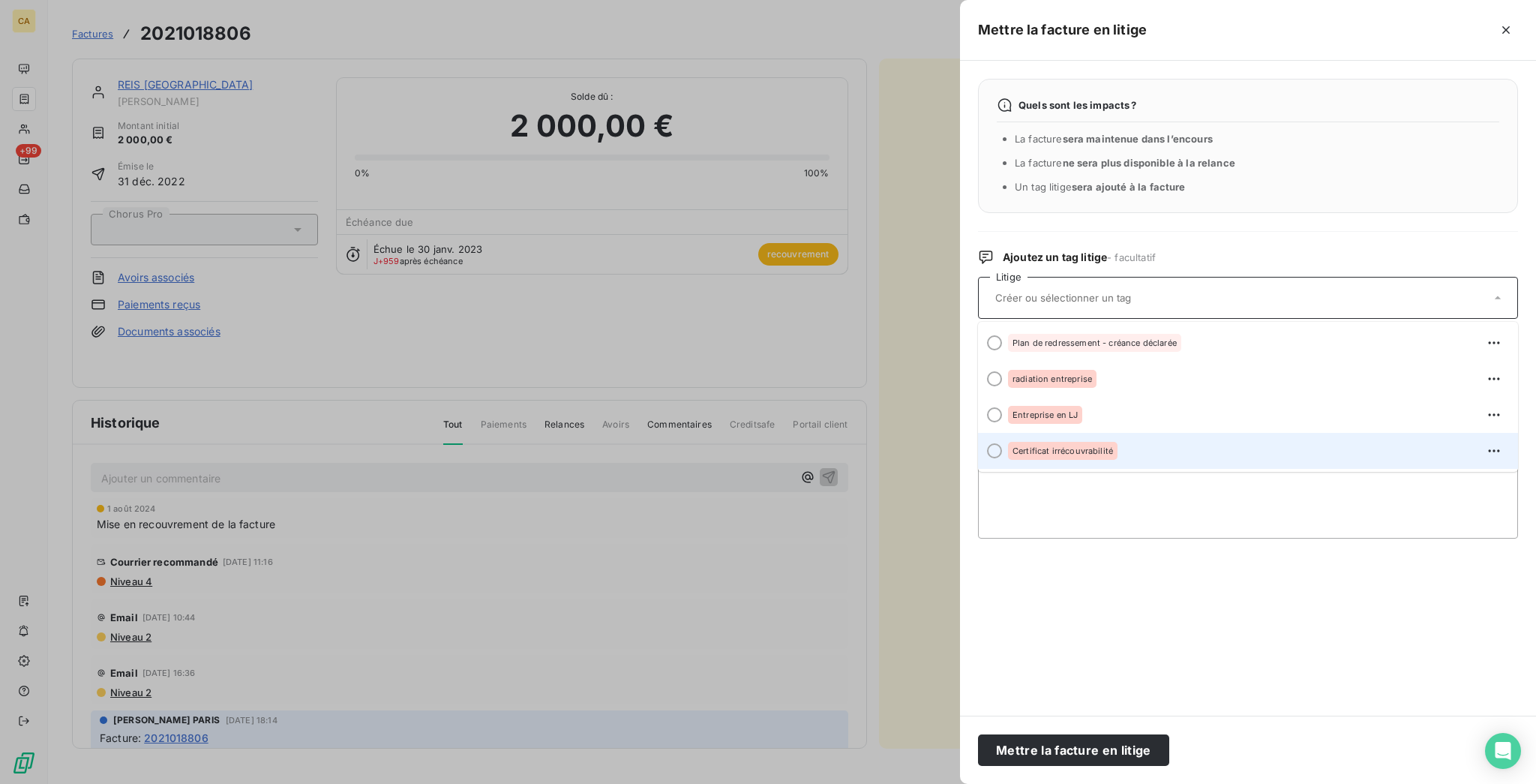
click at [1113, 447] on span "Certificat irrécouvrabilité" at bounding box center [1063, 450] width 101 height 9
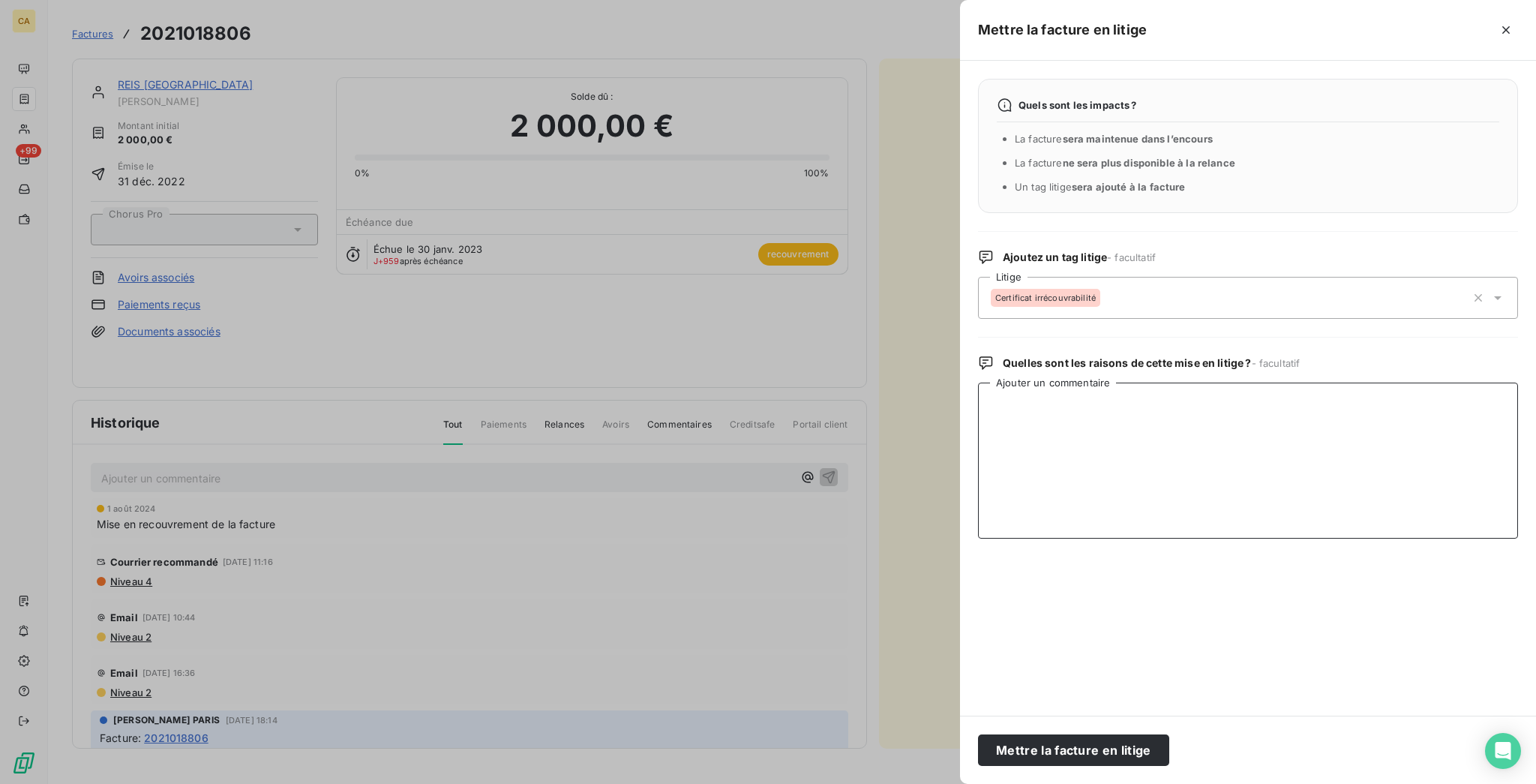
click at [1210, 394] on textarea "Ajouter un commentaire" at bounding box center [1249, 460] width 540 height 156
type textarea "I"
type textarea "Client INSOLVABLE"
click at [1169, 752] on button "Mettre la facture en litige" at bounding box center [1074, 750] width 192 height 31
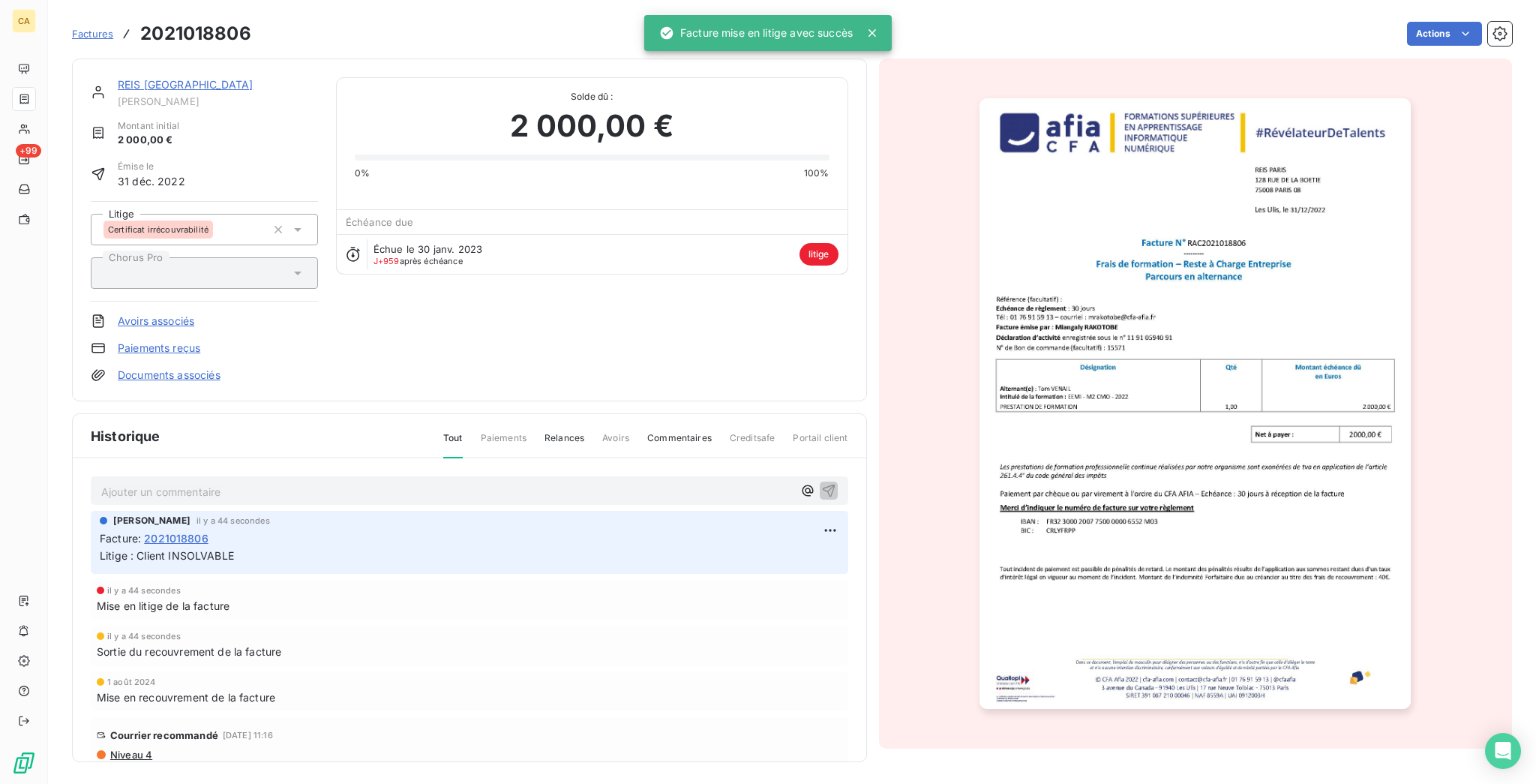
click at [145, 368] on link "Documents associés" at bounding box center [169, 375] width 102 height 15
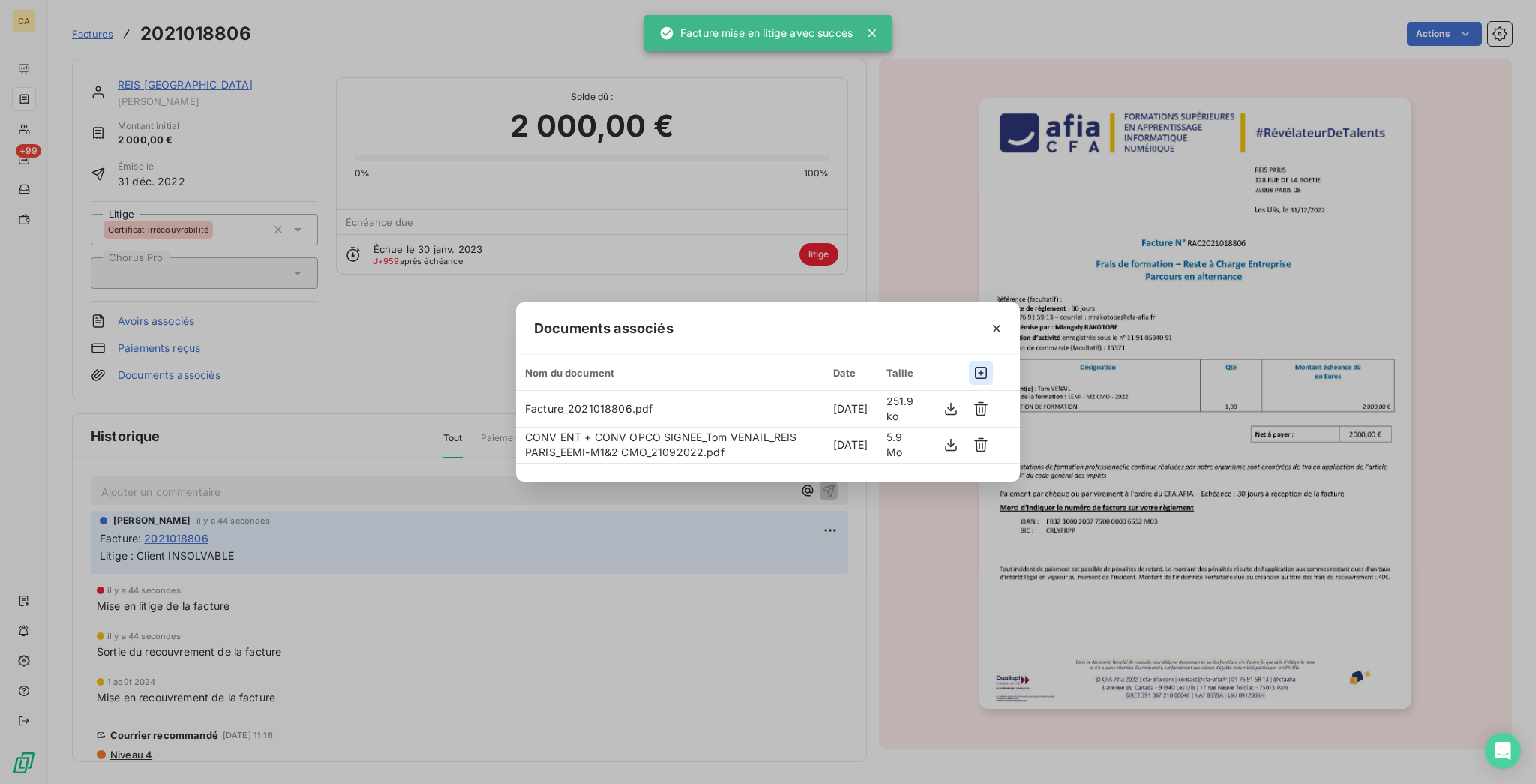
click at [975, 373] on icon "button" at bounding box center [980, 373] width 12 height 12
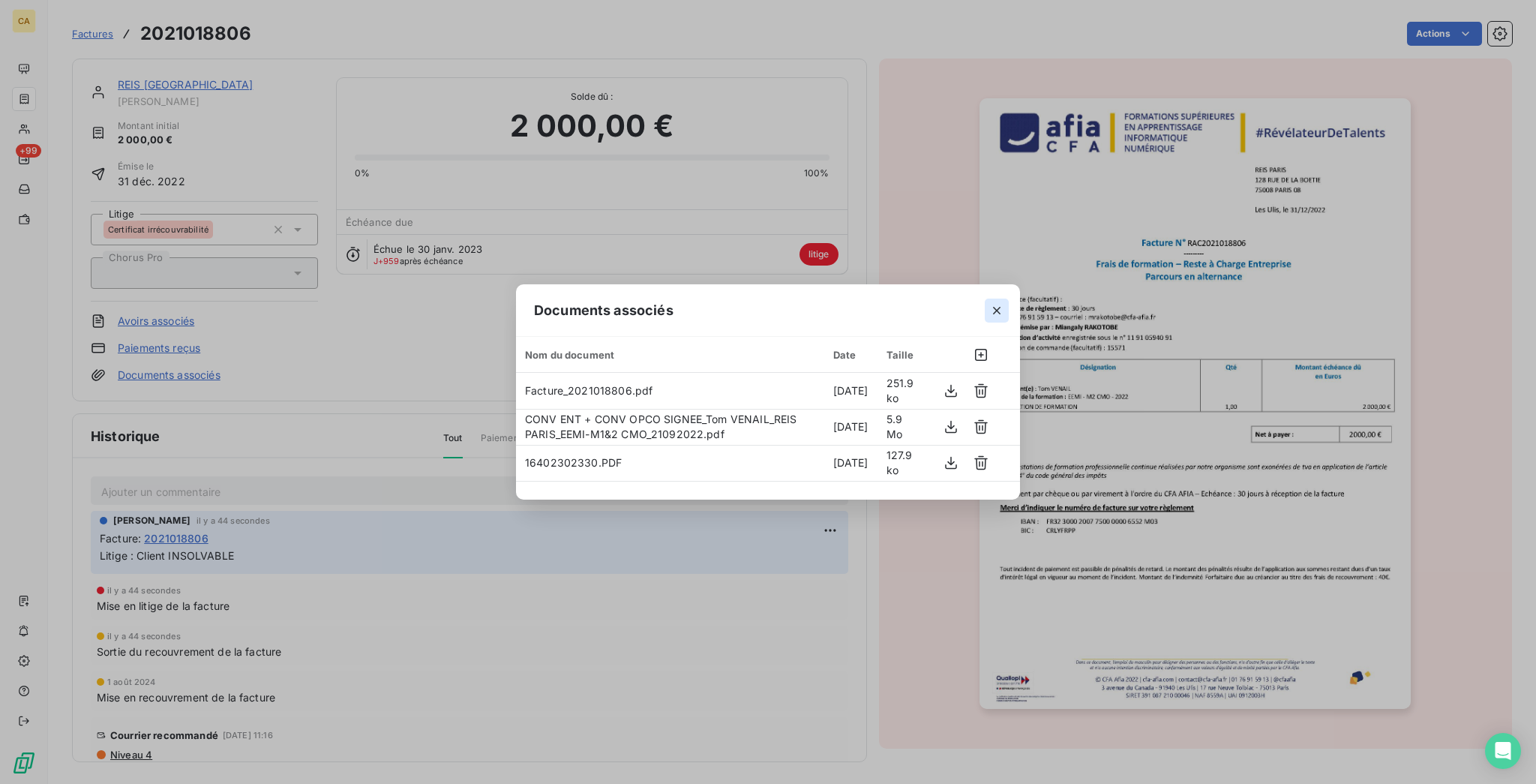
click at [990, 315] on icon "button" at bounding box center [997, 311] width 15 height 15
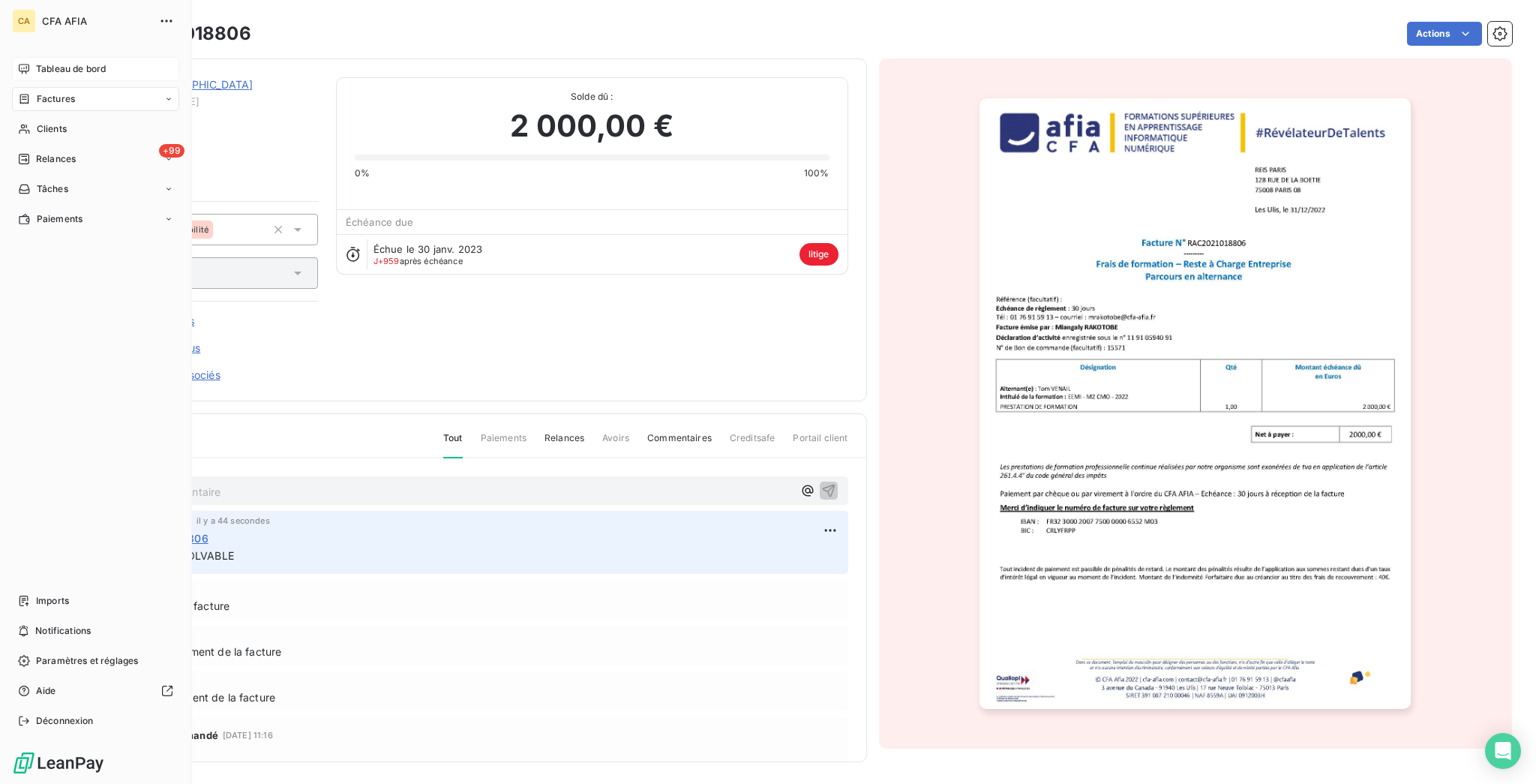
click at [64, 63] on span "Tableau de bord" at bounding box center [71, 69] width 70 height 13
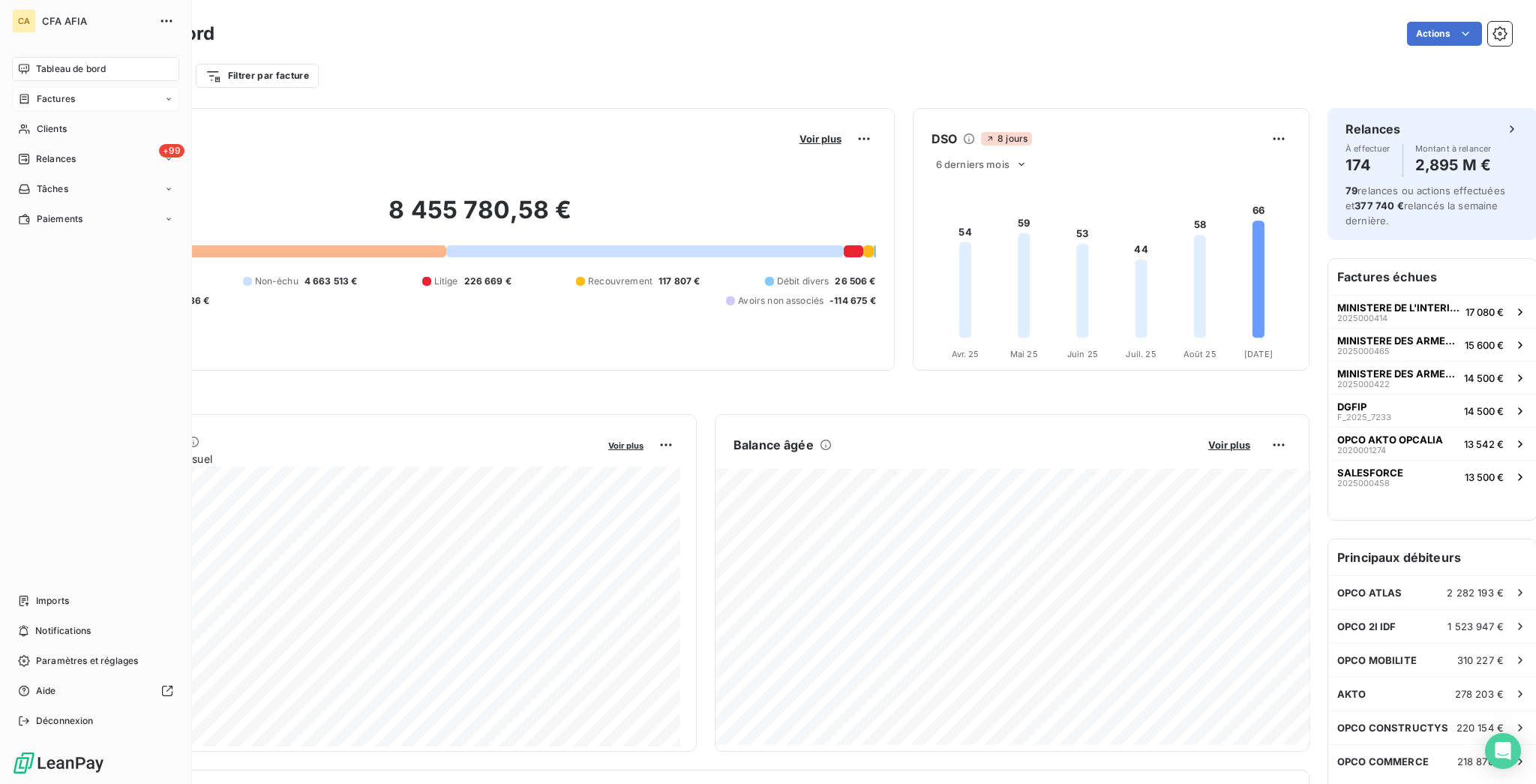
click at [56, 92] on span "Factures" at bounding box center [56, 99] width 38 height 13
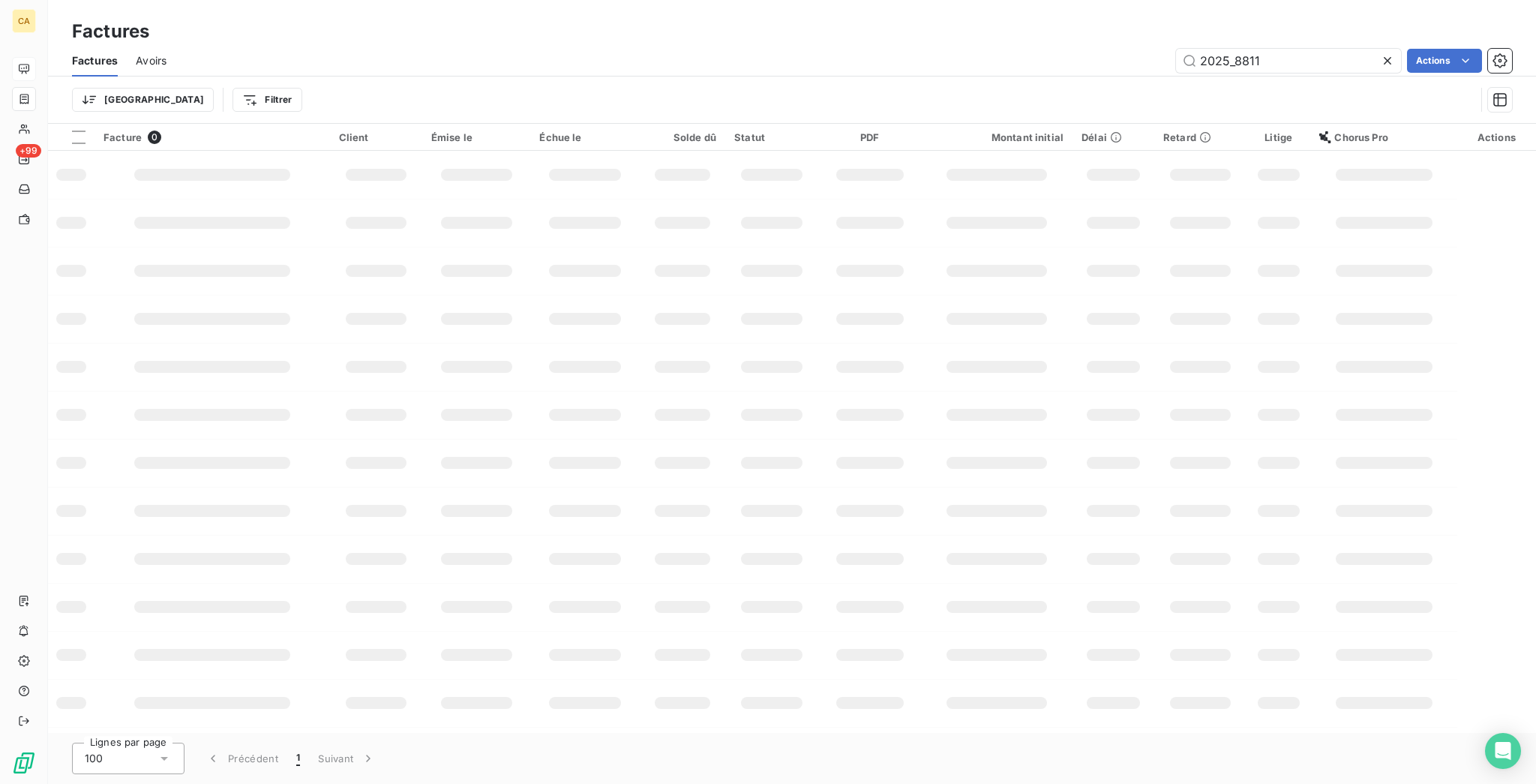
drag, startPoint x: 1243, startPoint y: 44, endPoint x: 1402, endPoint y: 51, distance: 159.2
click at [1378, 69] on div "Factures Avoirs 2025_8811 Actions Trier Filtrer" at bounding box center [793, 83] width 1489 height 78
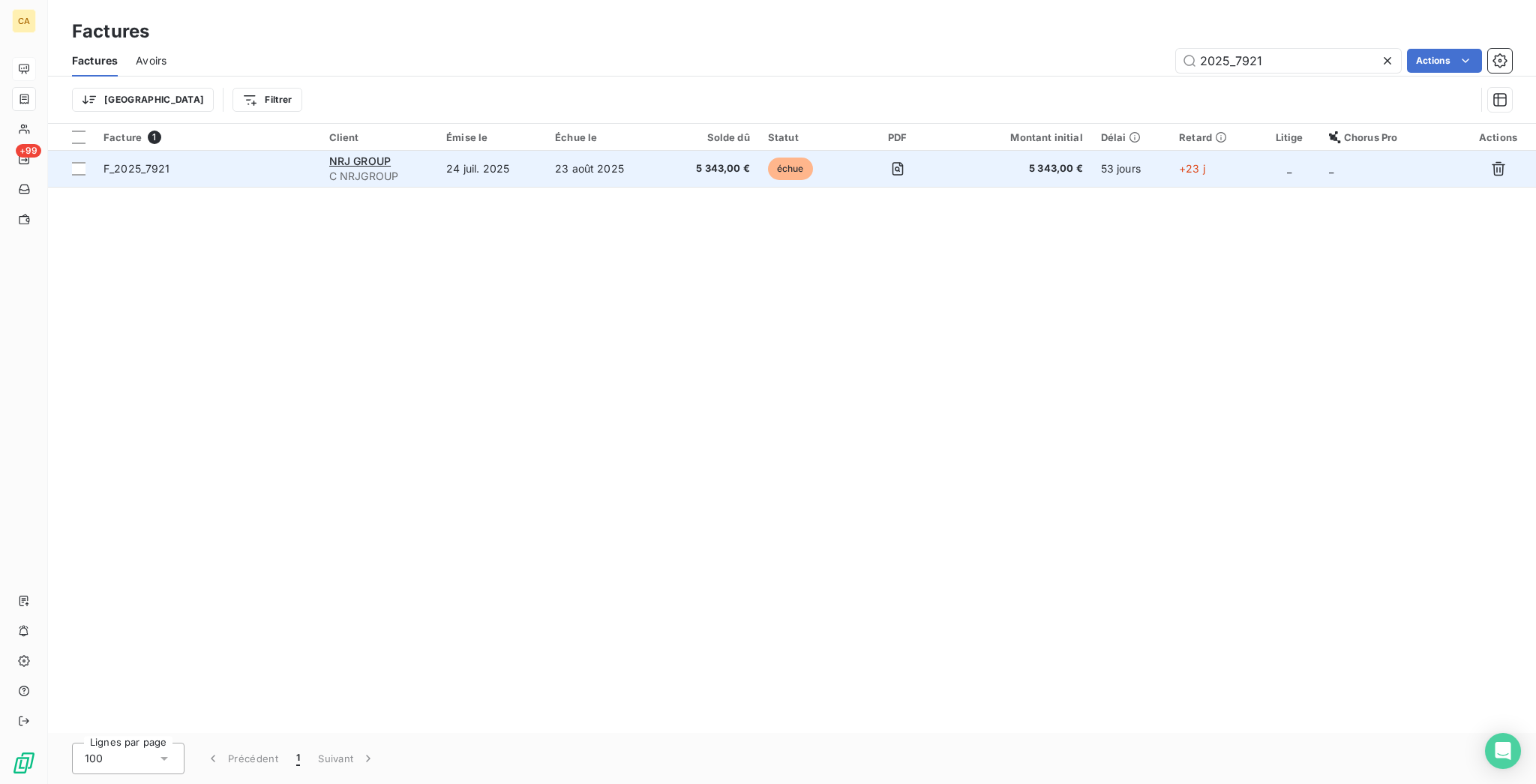
type input "2025_7921"
click at [437, 151] on td "NRJ GROUP C NRJGROUP" at bounding box center [378, 169] width 117 height 36
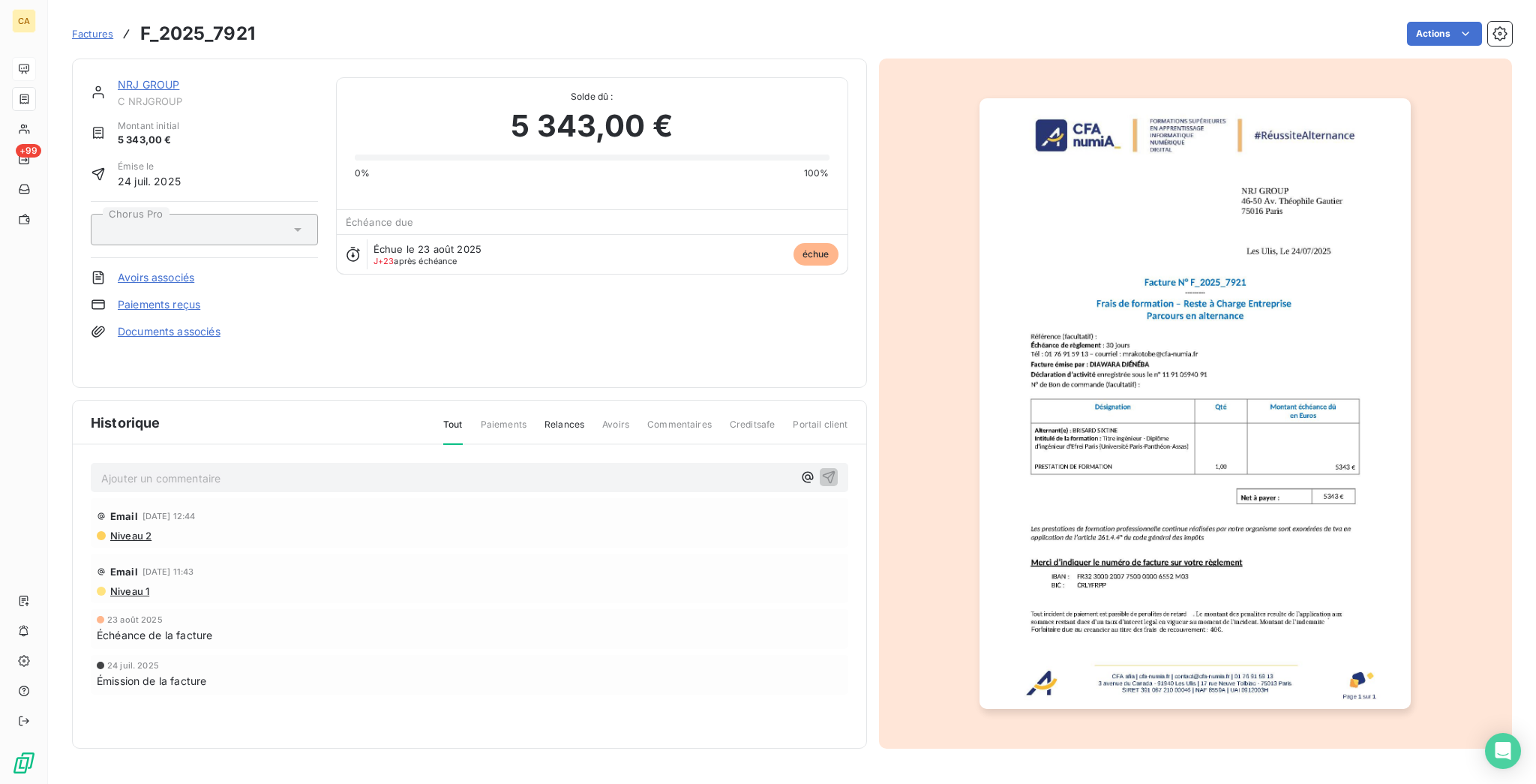
click at [210, 468] on p "Ajouter un commentaire ﻿" at bounding box center [447, 478] width 691 height 19
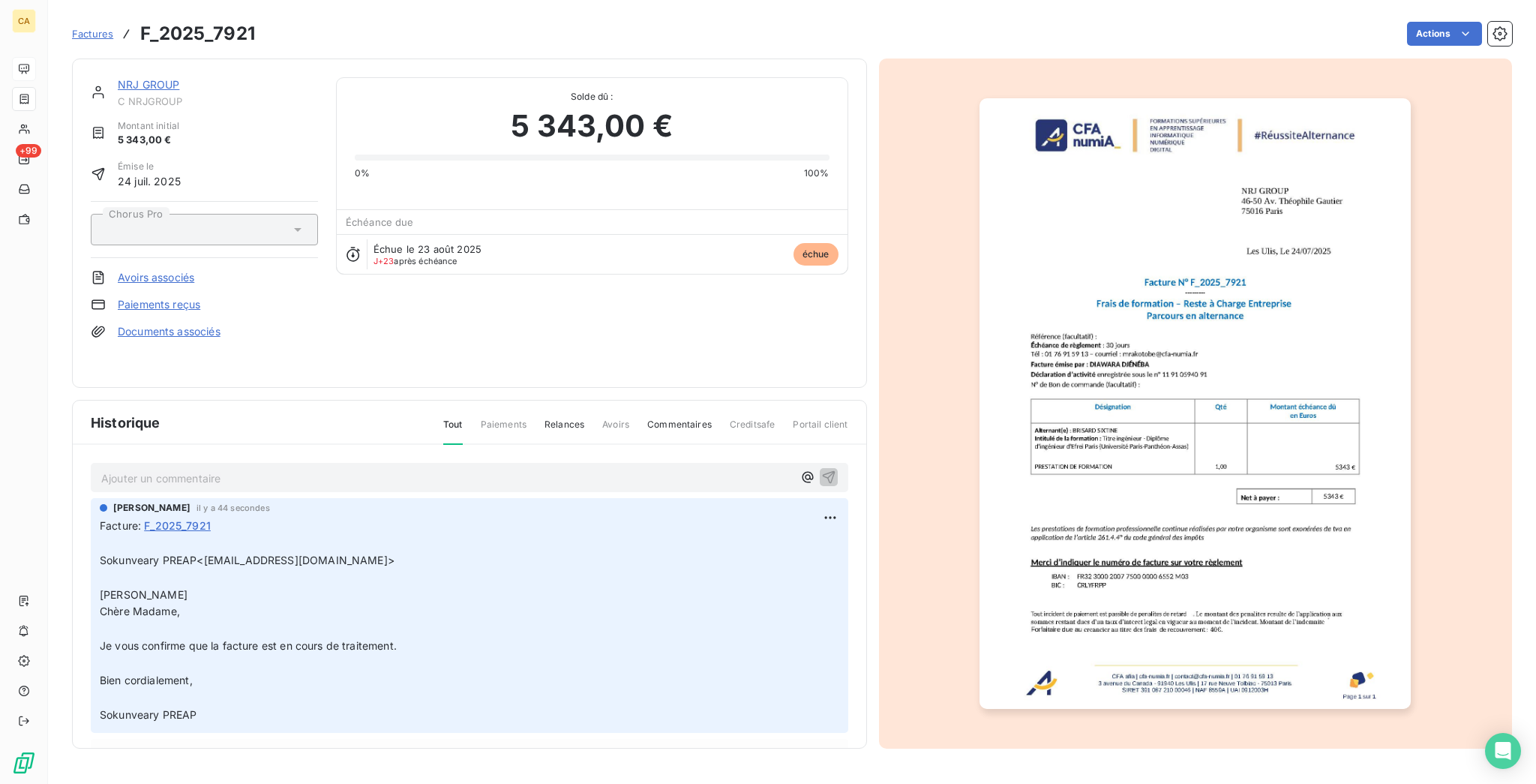
click at [129, 78] on link "NRJ GROUP" at bounding box center [148, 83] width 62 height 12
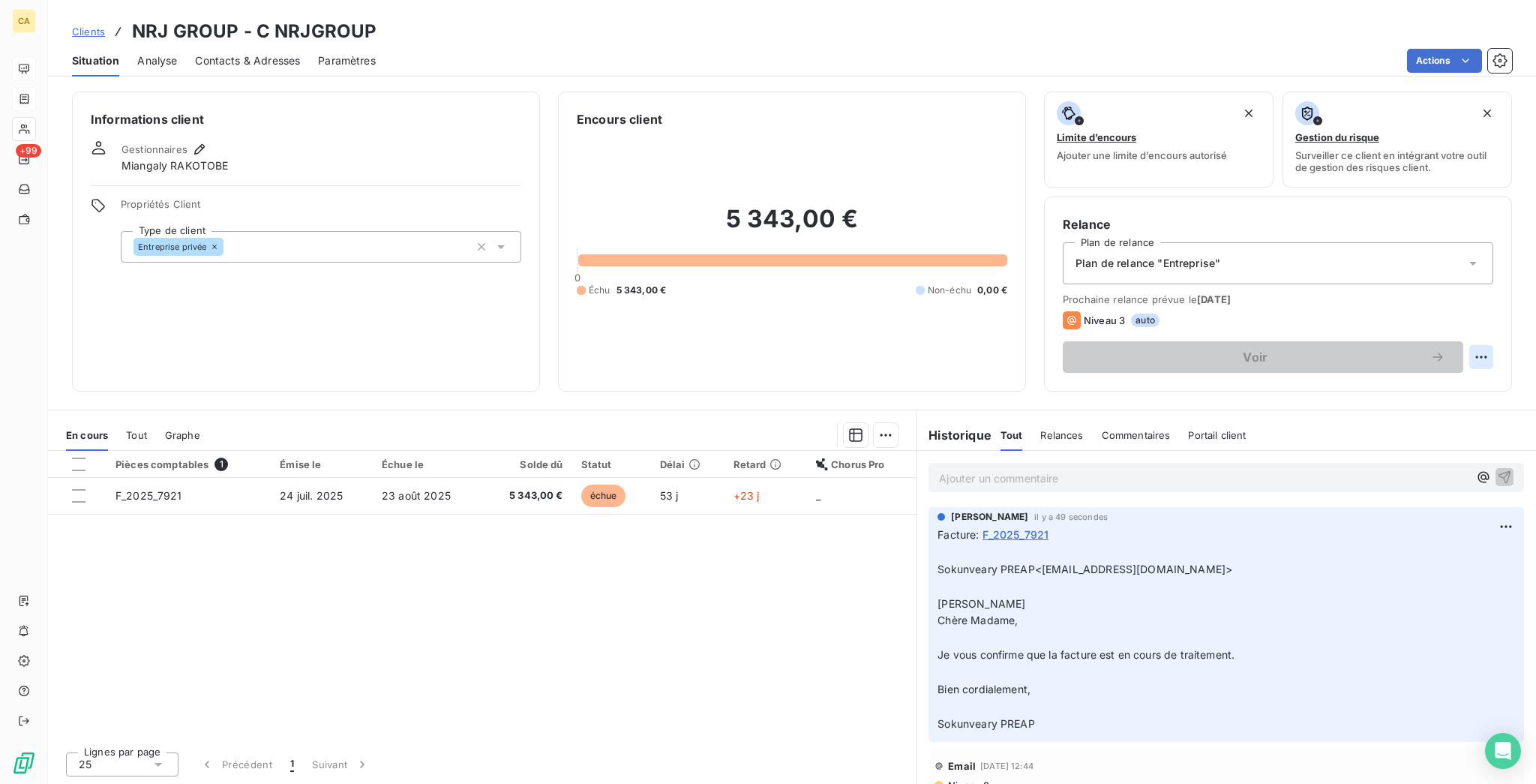
click at [1503, 294] on html "CA +99 Clients NRJ GROUP - C NRJGROUP Situation Analyse Contacts & Adresses Par…" at bounding box center [768, 392] width 1536 height 784
click at [1474, 325] on div "Replanifier cette action" at bounding box center [1436, 326] width 135 height 24
select select "8"
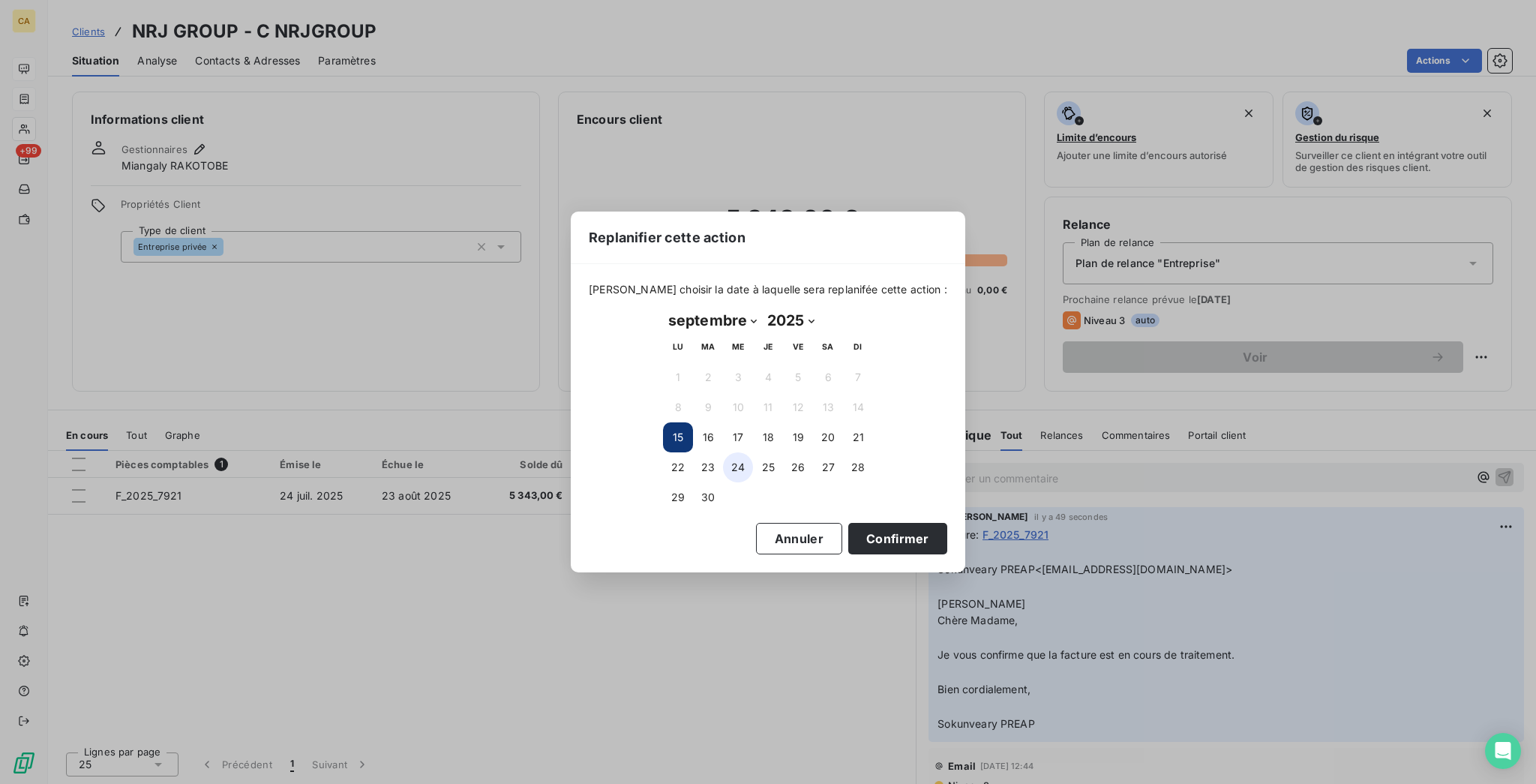
click at [741, 462] on button "24" at bounding box center [739, 467] width 30 height 30
click at [849, 540] on button "Confirmer" at bounding box center [898, 538] width 99 height 31
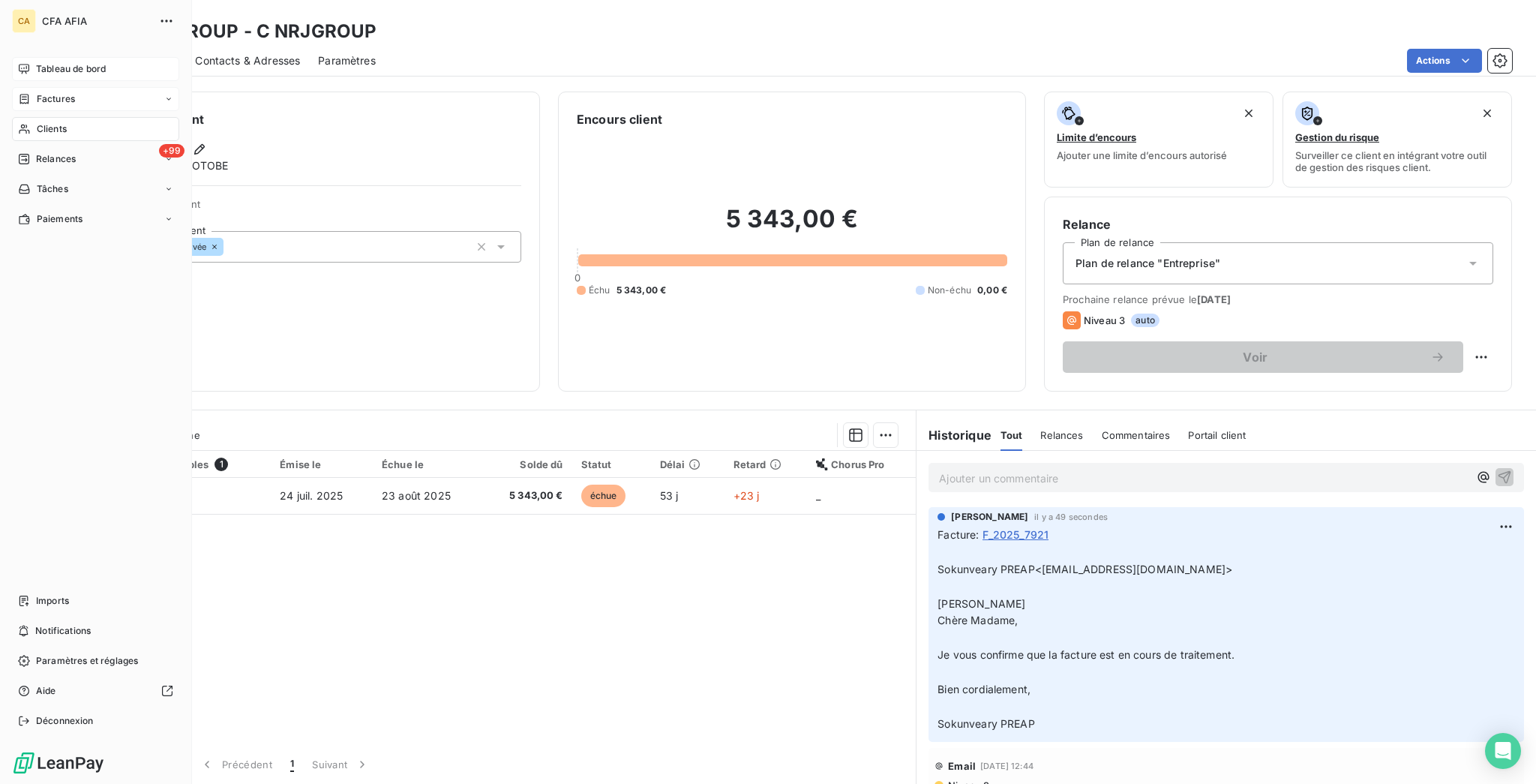
drag, startPoint x: 78, startPoint y: 100, endPoint x: 124, endPoint y: 99, distance: 46.0
click at [78, 117] on div "Clients" at bounding box center [96, 128] width 167 height 24
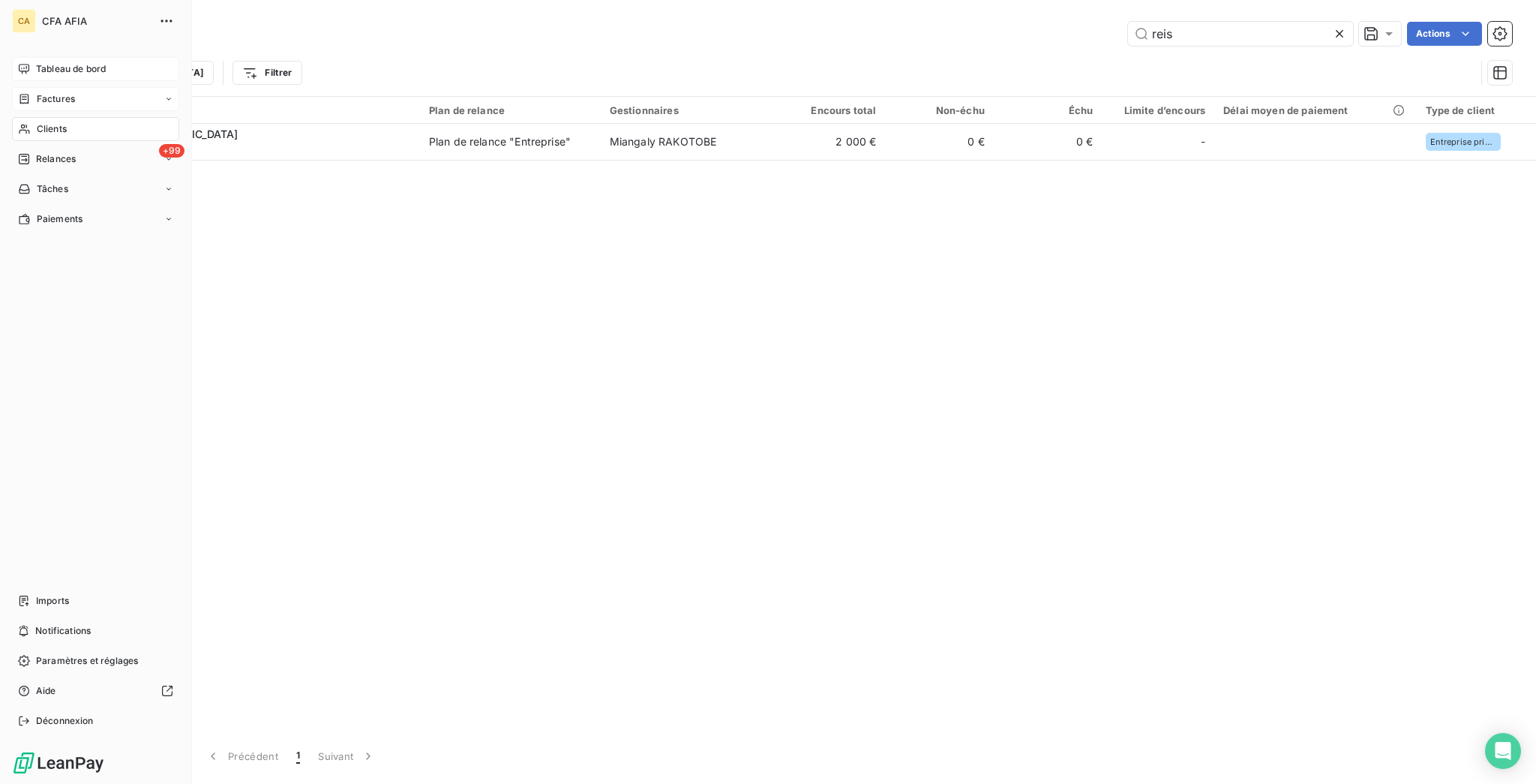
click at [63, 91] on nav "Tableau de bord Factures Clients +99 Relances Tâches Paiements" at bounding box center [96, 144] width 167 height 174
click at [75, 87] on div "Factures" at bounding box center [96, 99] width 167 height 24
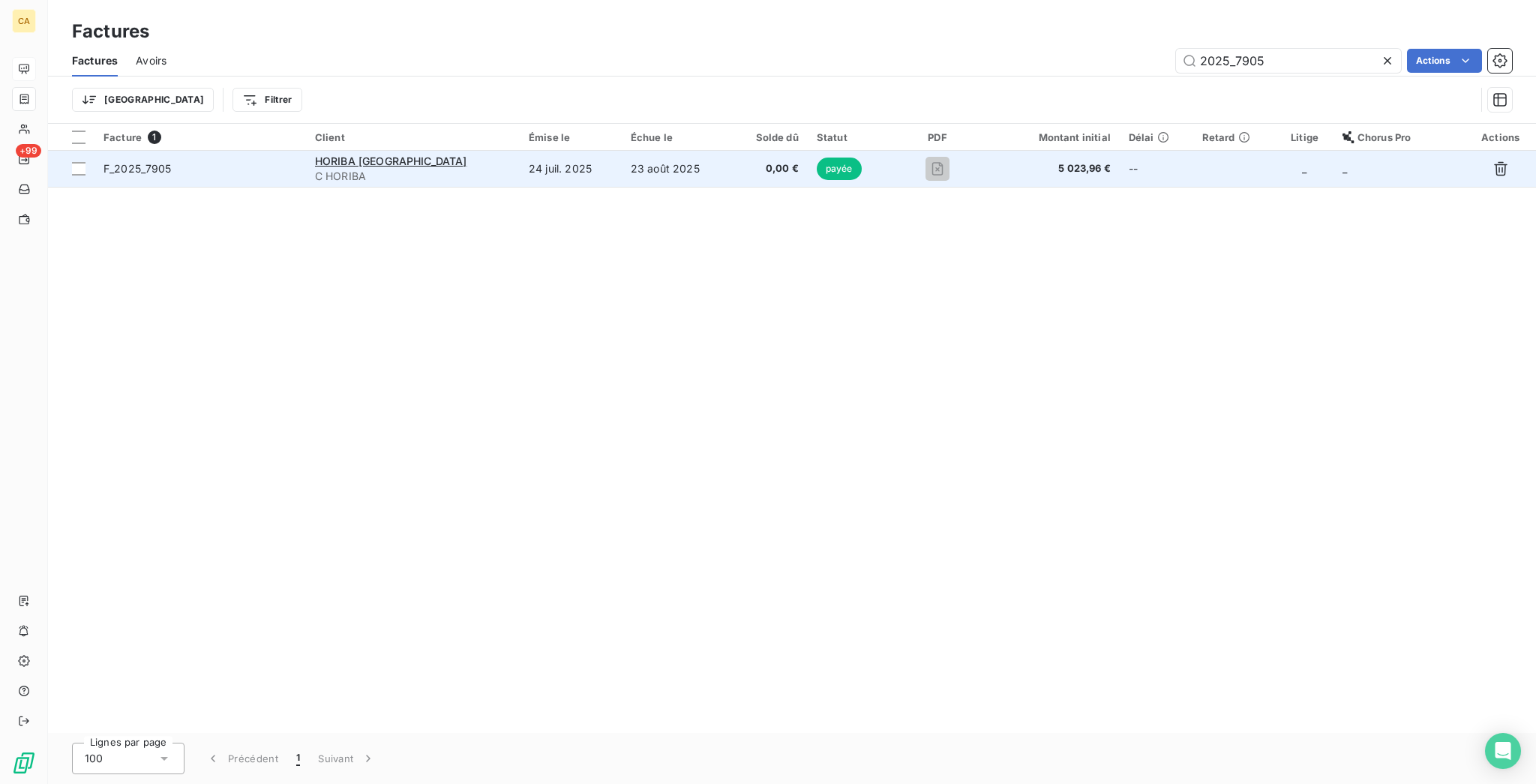
type input "2025_7905"
click at [526, 152] on td "24 juil. 2025" at bounding box center [571, 169] width 102 height 36
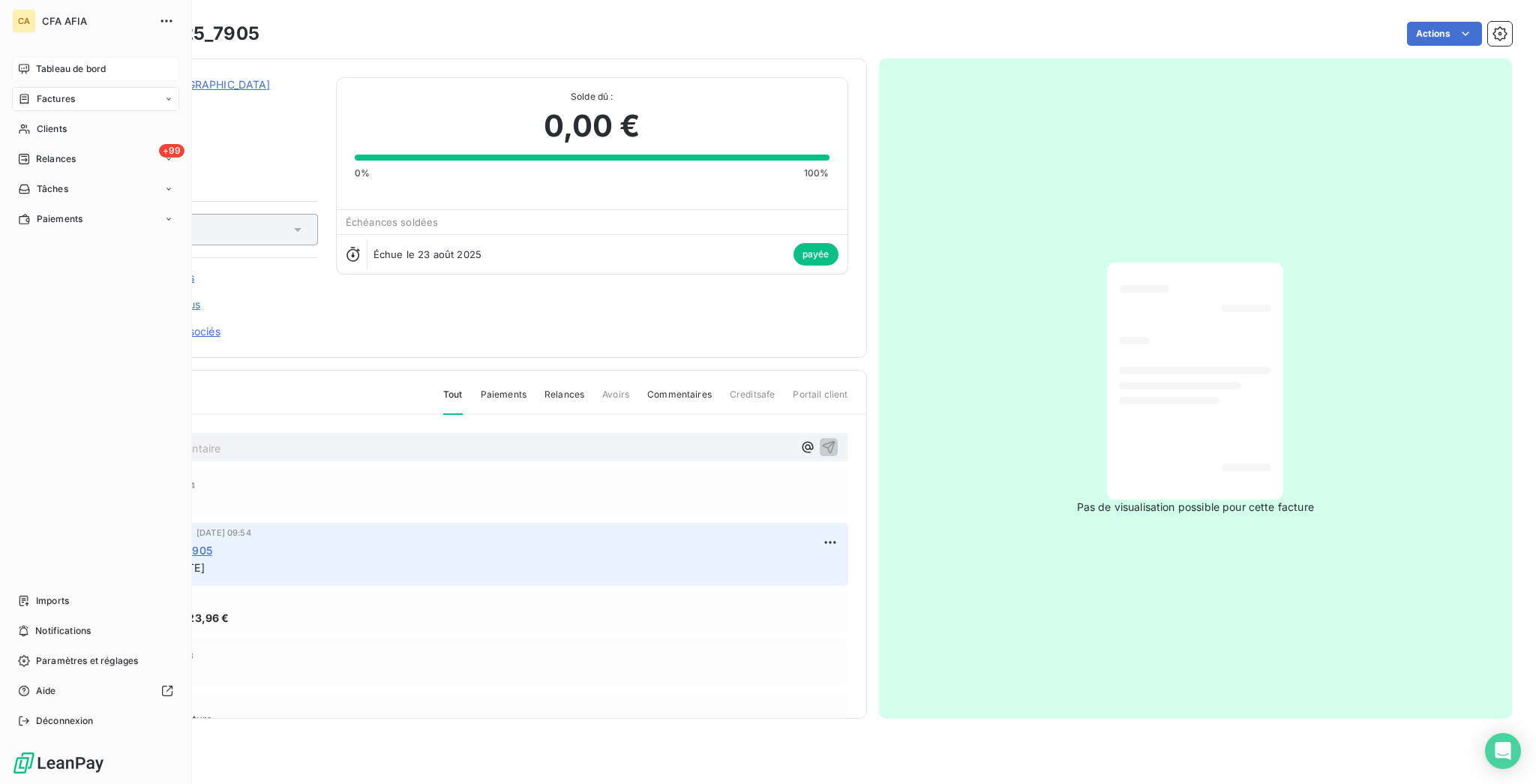
click at [37, 92] on span "Factures" at bounding box center [56, 99] width 38 height 13
click at [57, 92] on span "Factures" at bounding box center [56, 99] width 38 height 13
click at [24, 93] on icon at bounding box center [24, 99] width 12 height 12
click at [37, 122] on span "Factures" at bounding box center [55, 129] width 38 height 13
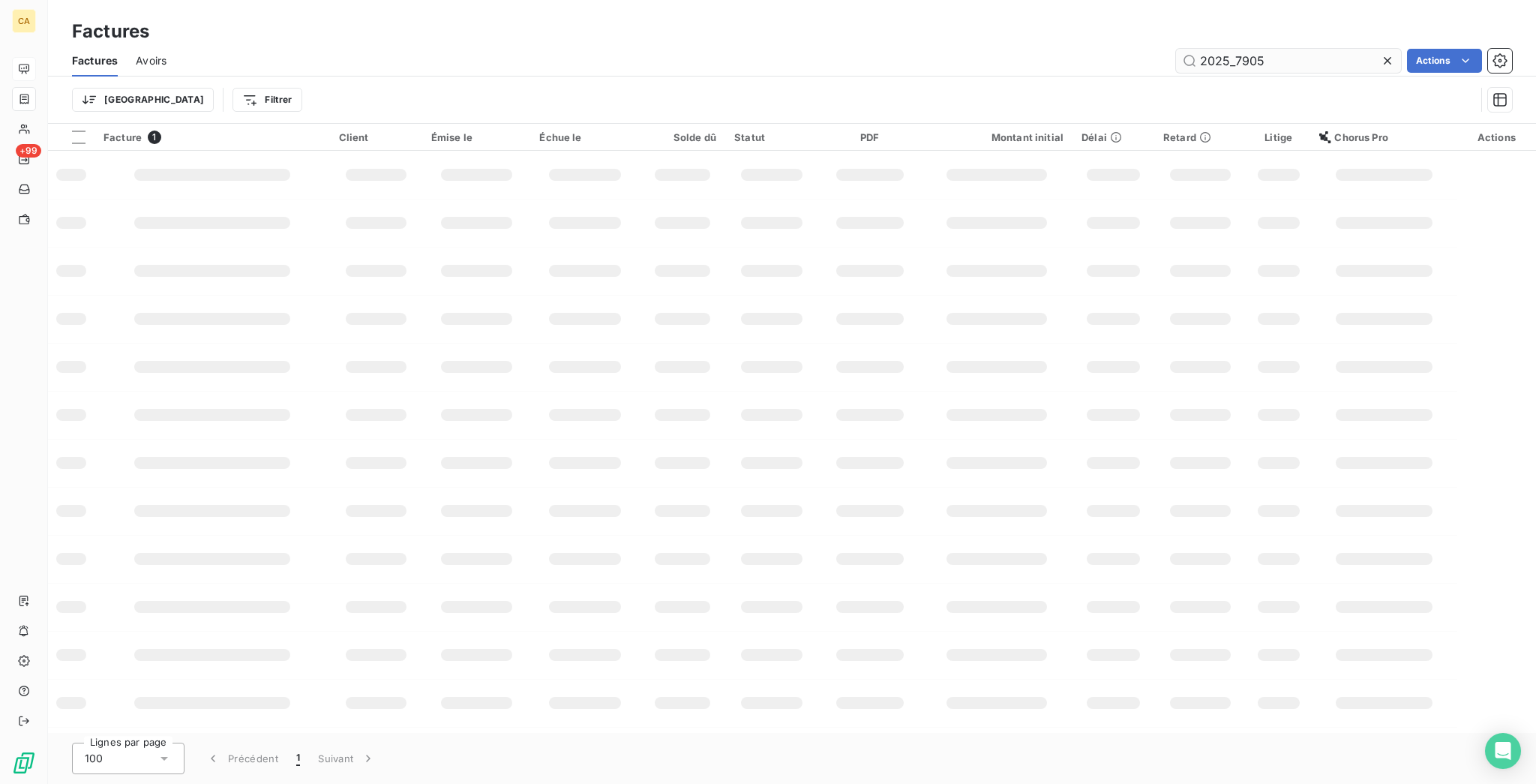
click at [1306, 49] on input "2025_7905" at bounding box center [1289, 60] width 225 height 24
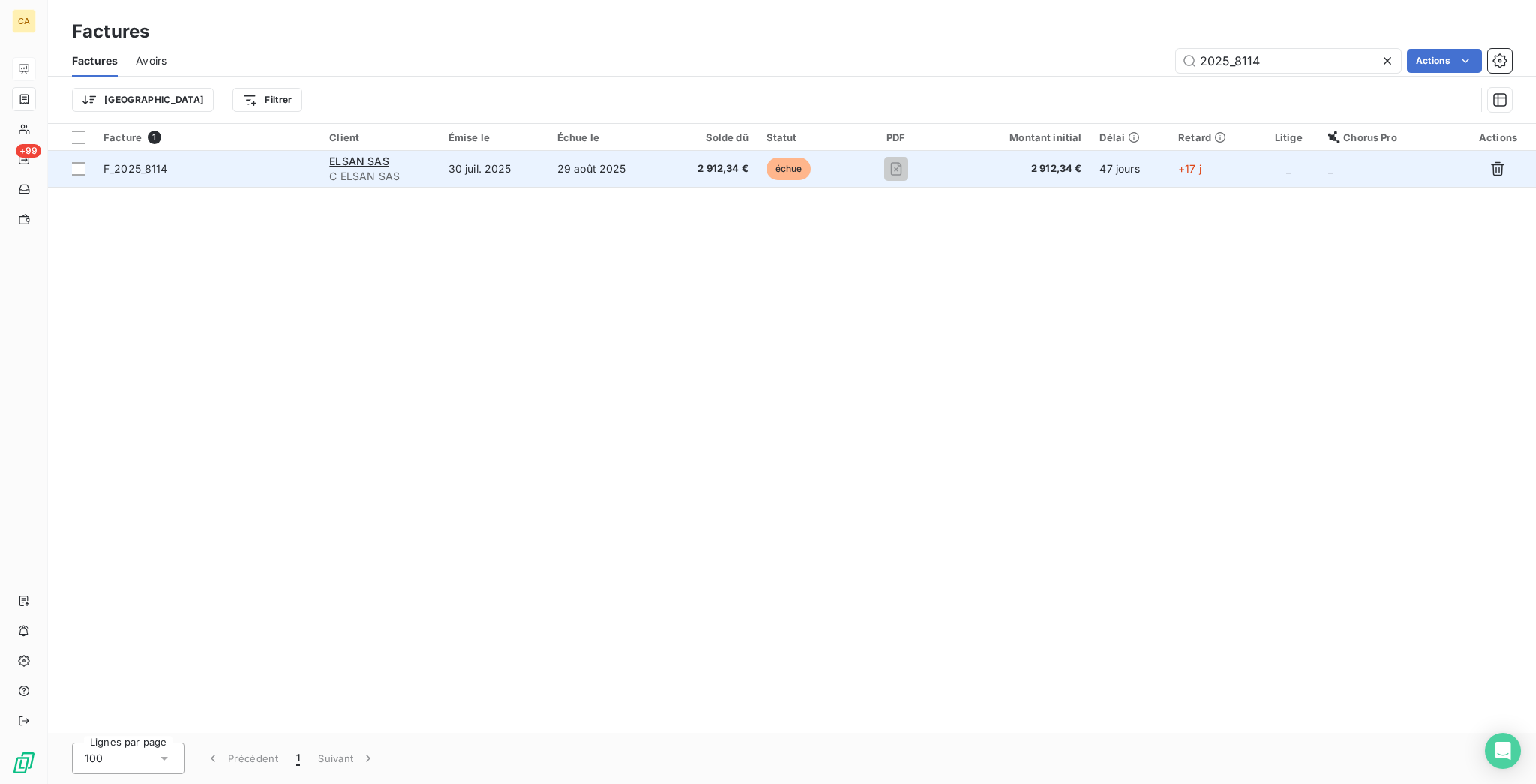
type input "2025_8114"
click at [503, 151] on td "30 juil. 2025" at bounding box center [494, 169] width 109 height 36
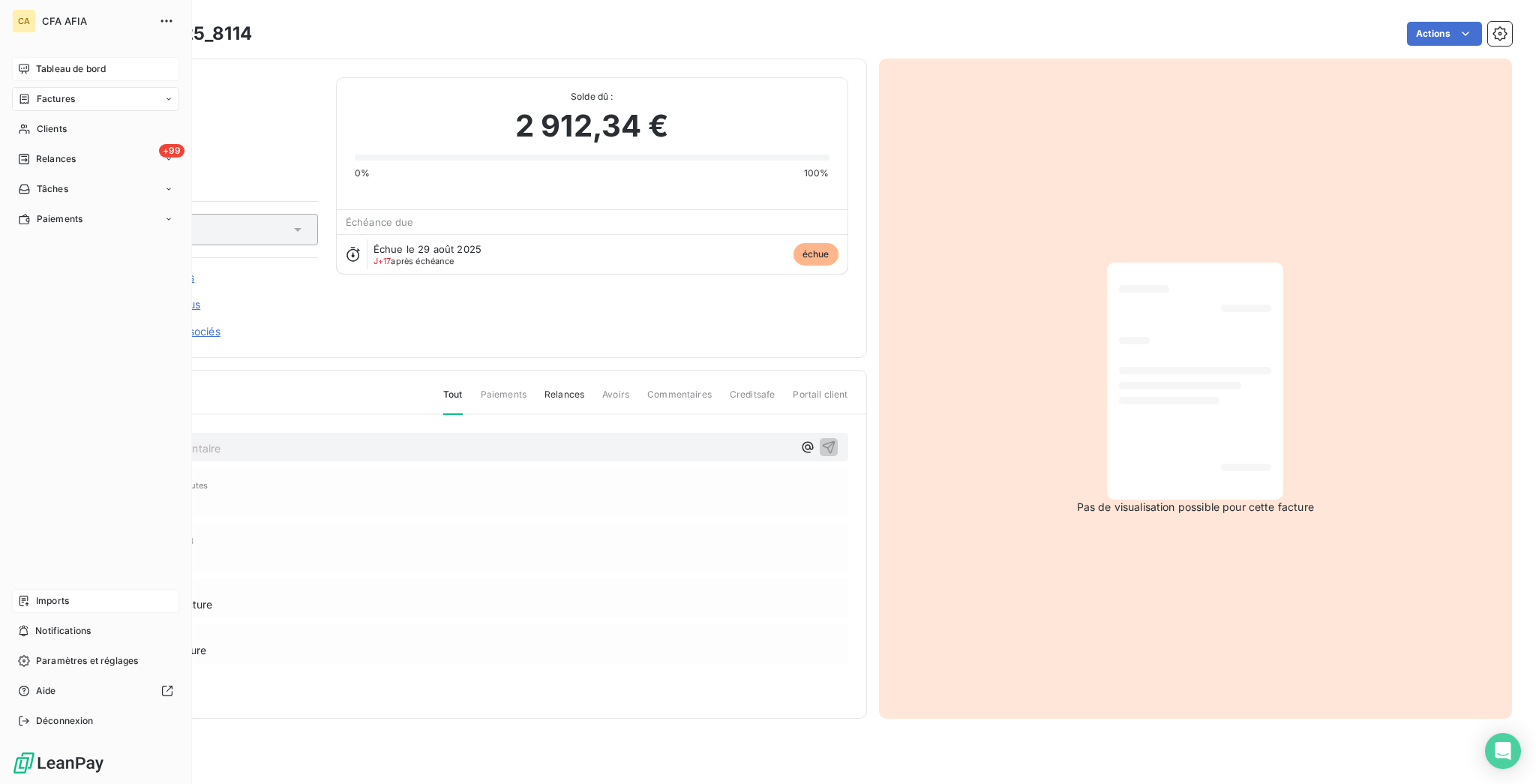
click at [26, 612] on div "Imports" at bounding box center [96, 600] width 167 height 24
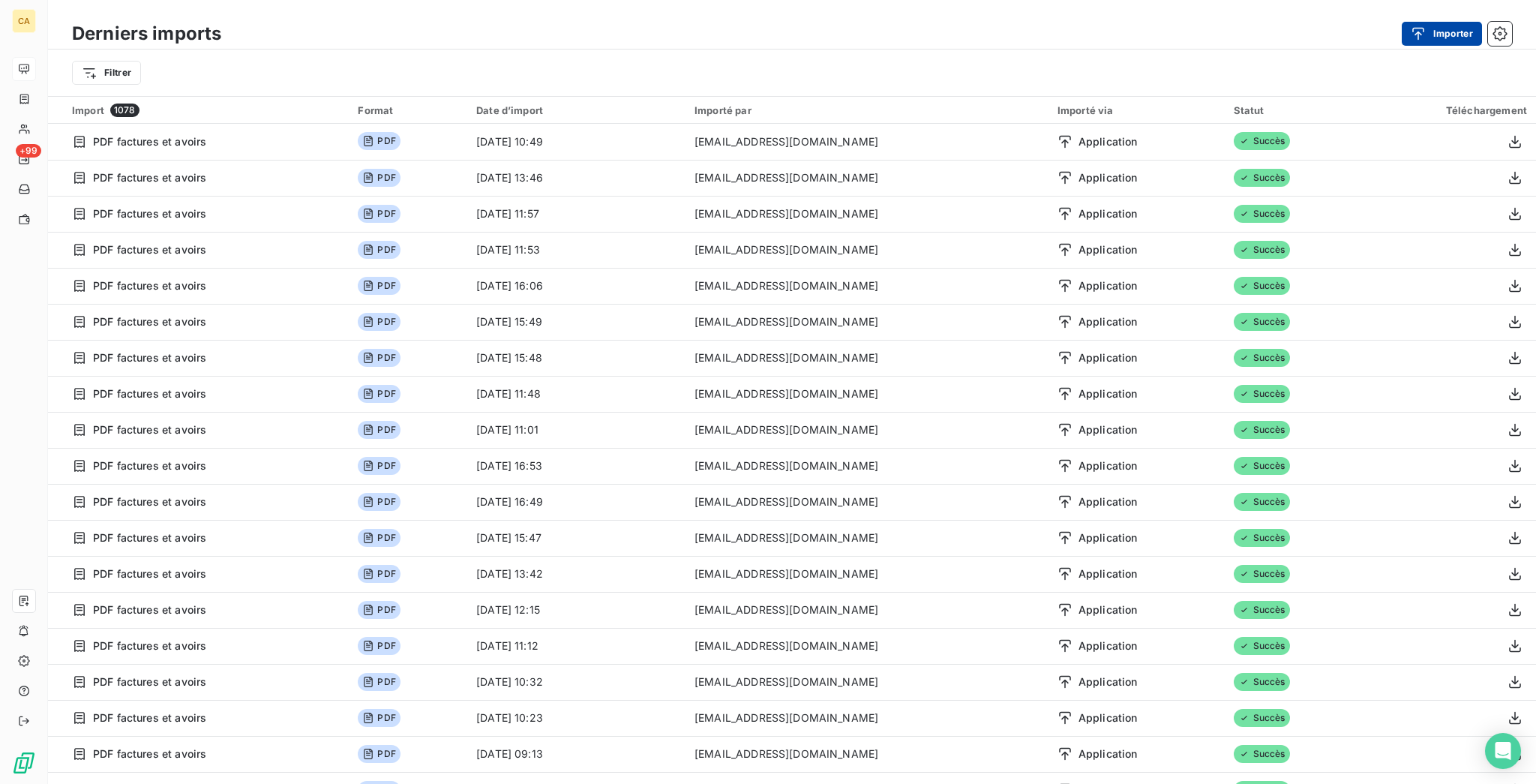
click at [1454, 30] on button "Importer" at bounding box center [1442, 33] width 81 height 24
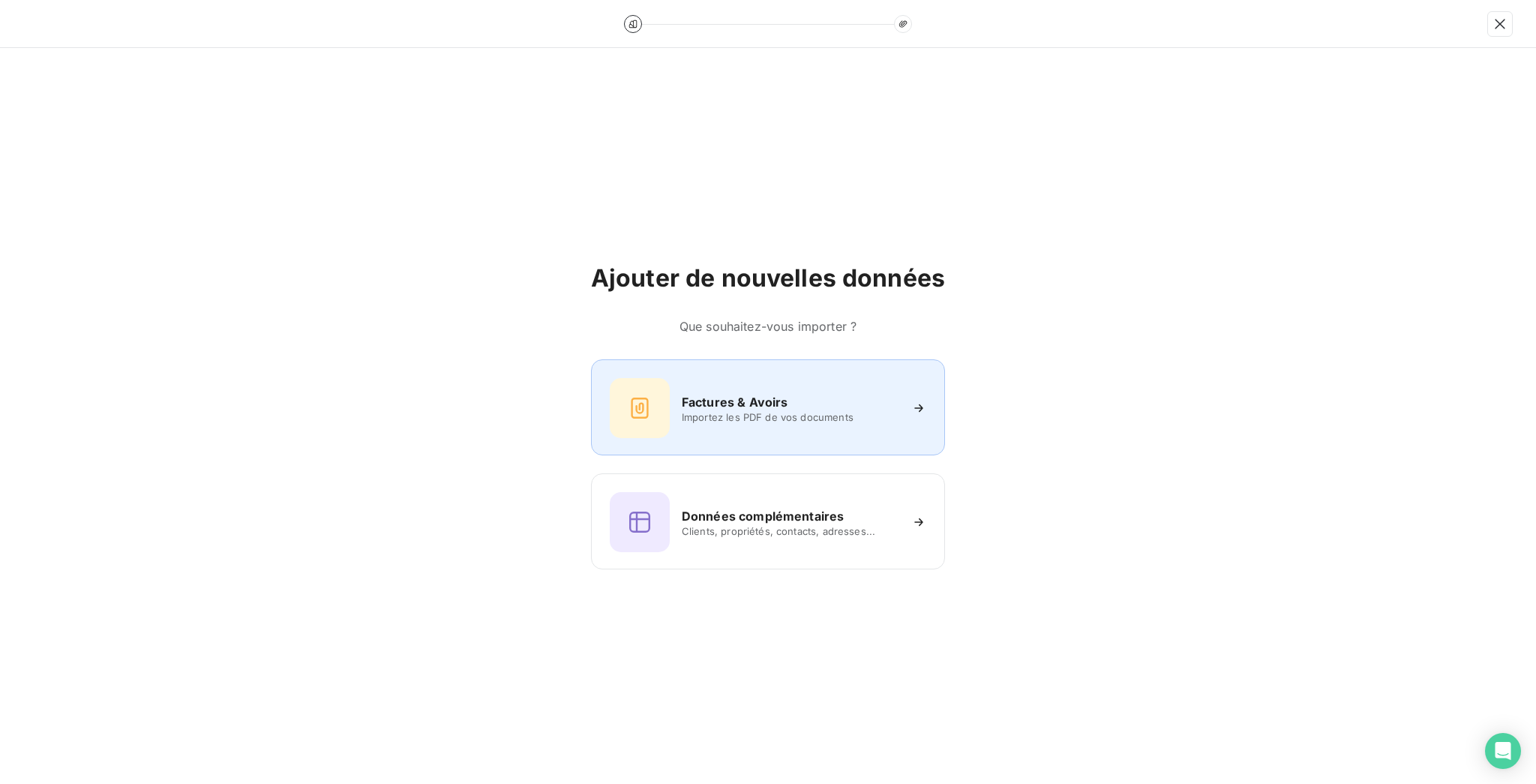
click at [755, 402] on h6 "Factures & Avoirs" at bounding box center [735, 402] width 106 height 18
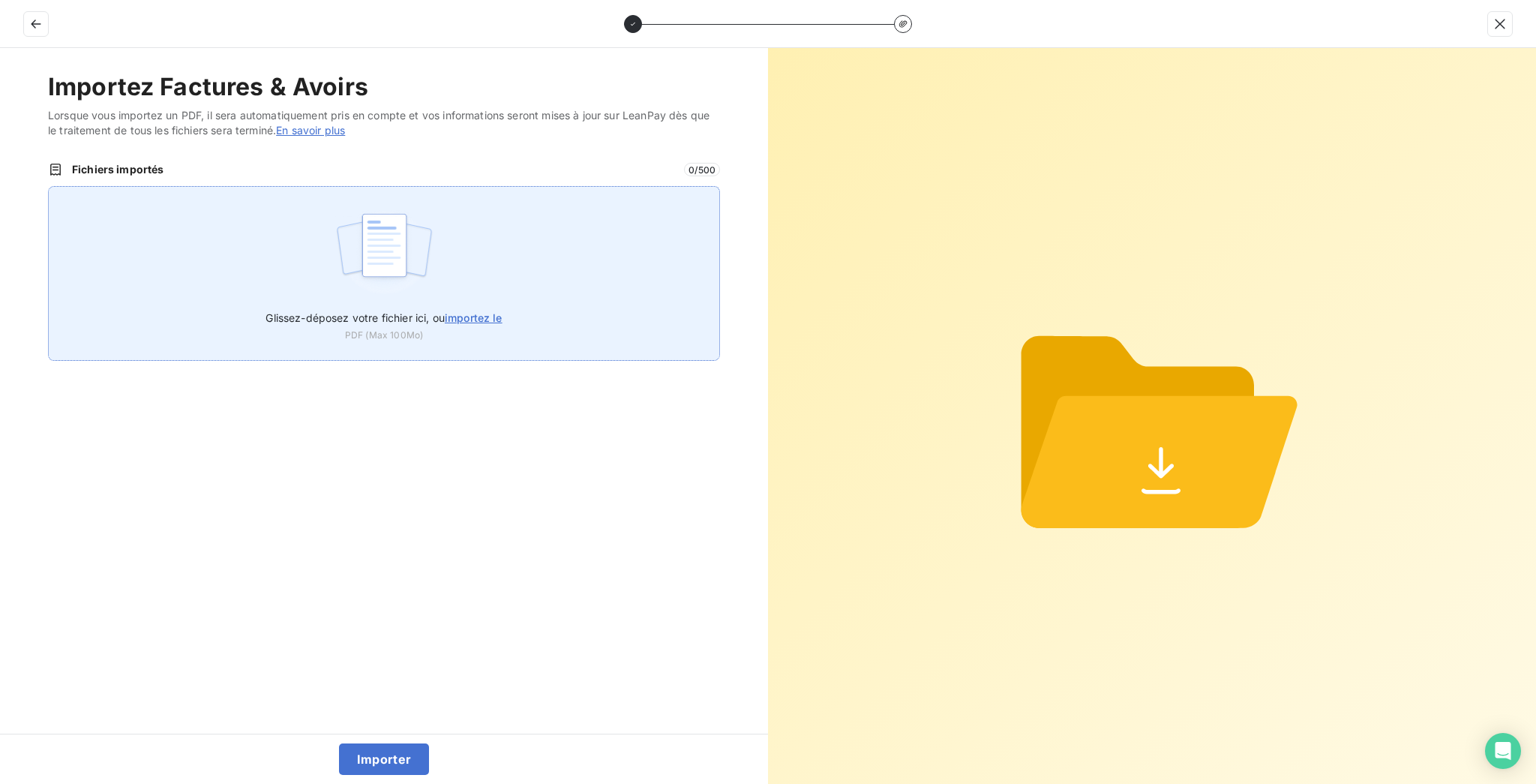
click at [498, 210] on div "Glissez-déposez votre fichier ici, ou importez le PDF (Max 100Mo)" at bounding box center [384, 273] width 672 height 174
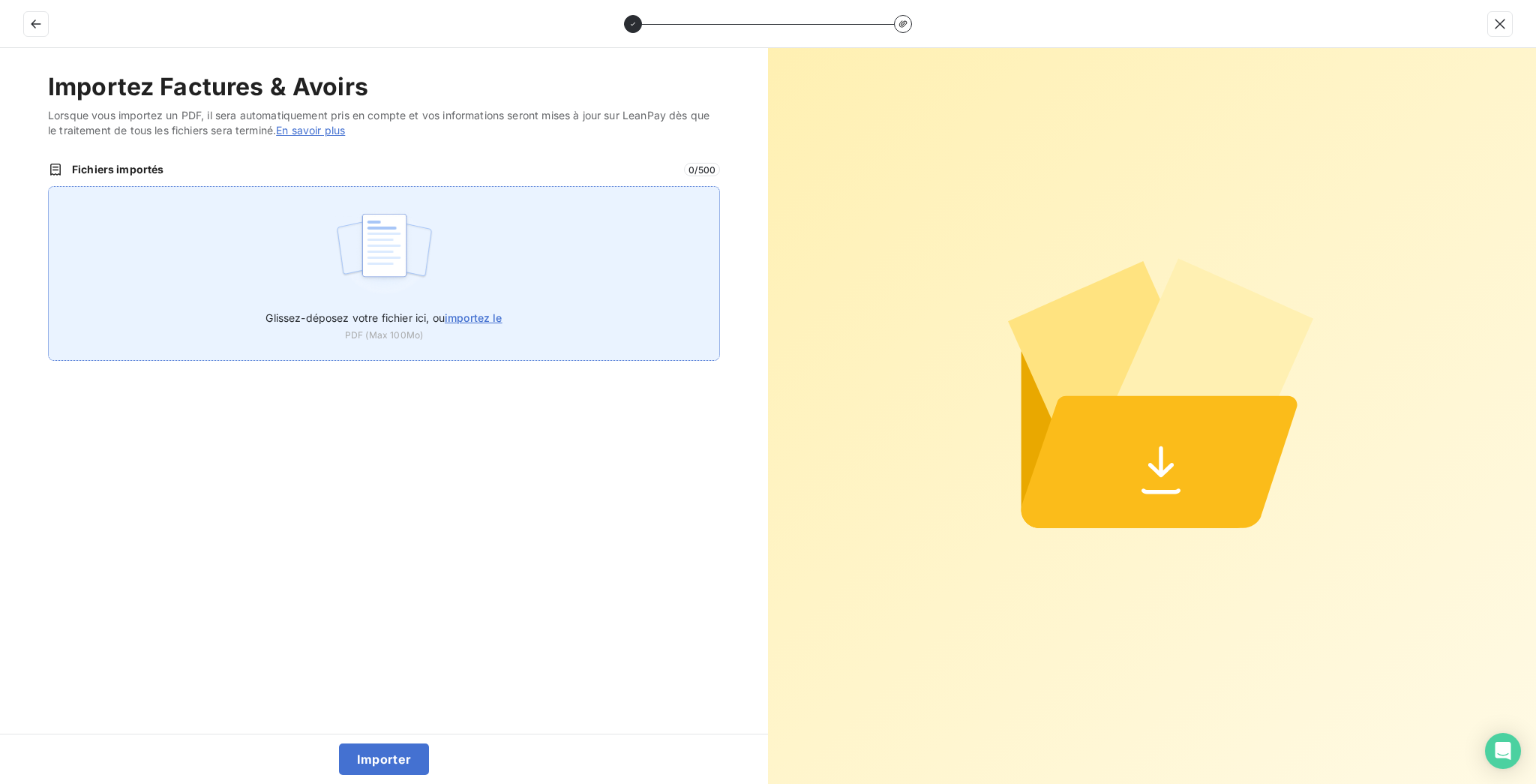
type input "C:\fakepath\F_2025_8114.pdf"
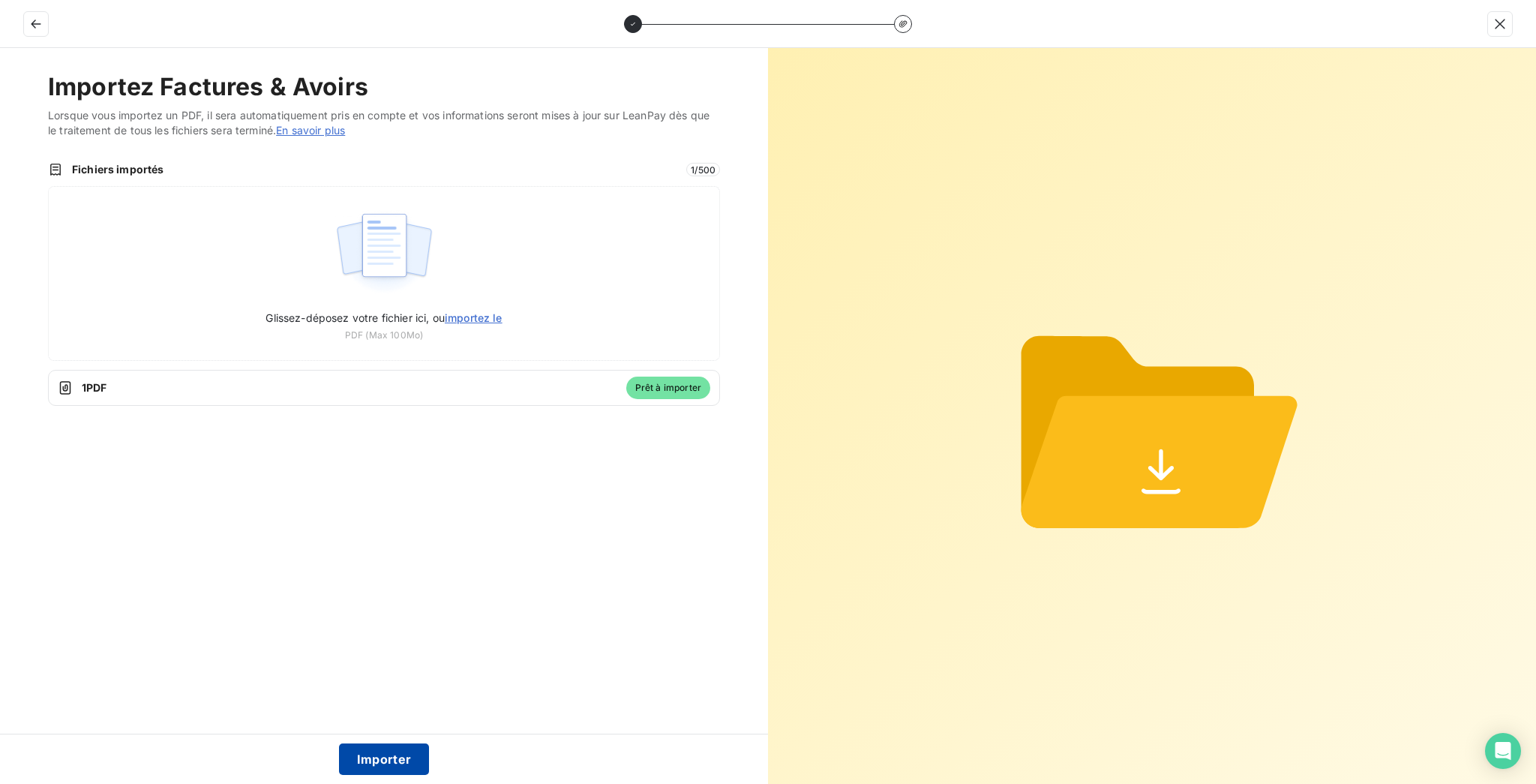
click at [367, 758] on button "Importer" at bounding box center [385, 758] width 91 height 31
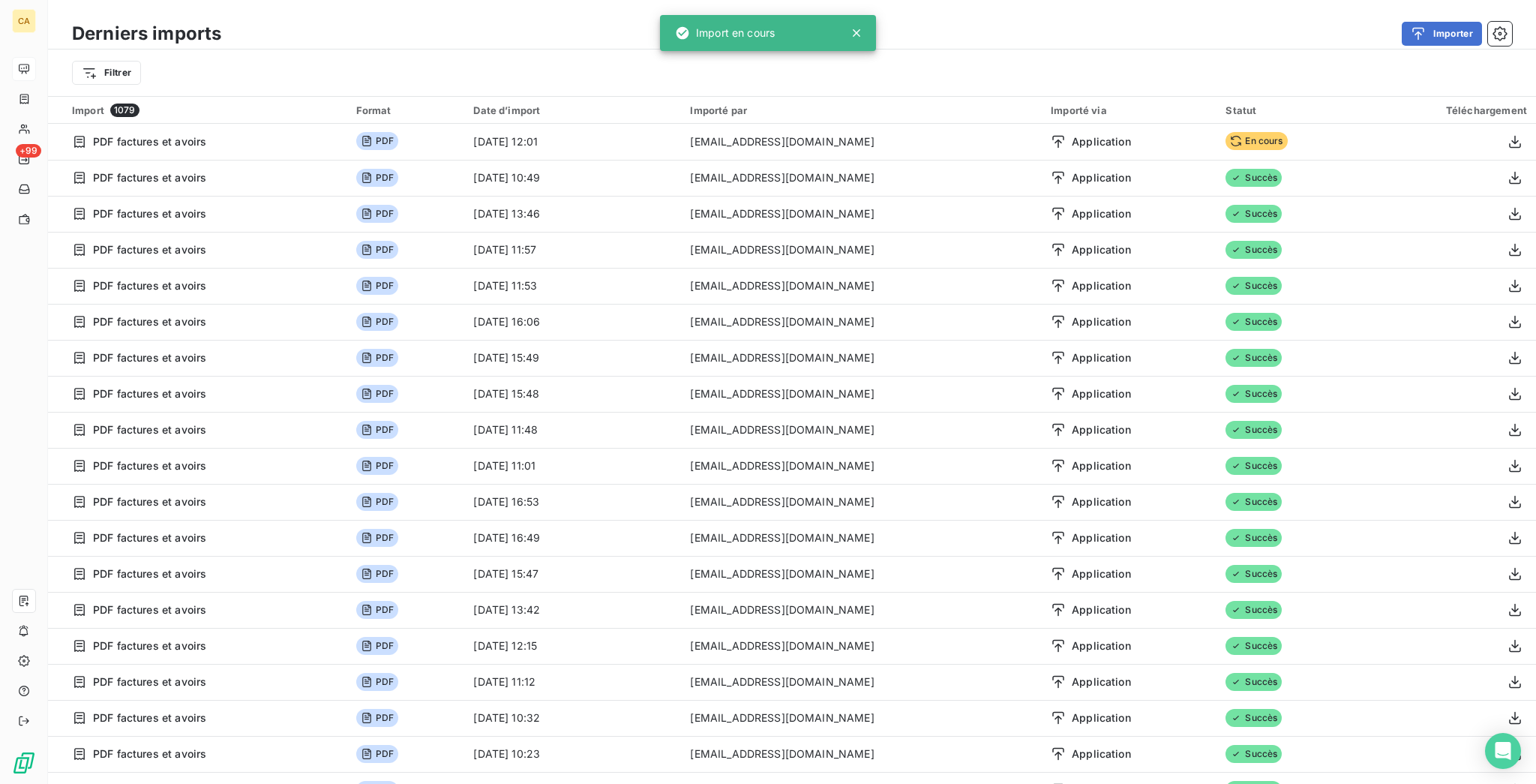
drag, startPoint x: 421, startPoint y: 26, endPoint x: 407, endPoint y: 28, distance: 14.1
click at [421, 26] on div "Importer" at bounding box center [875, 33] width 1273 height 24
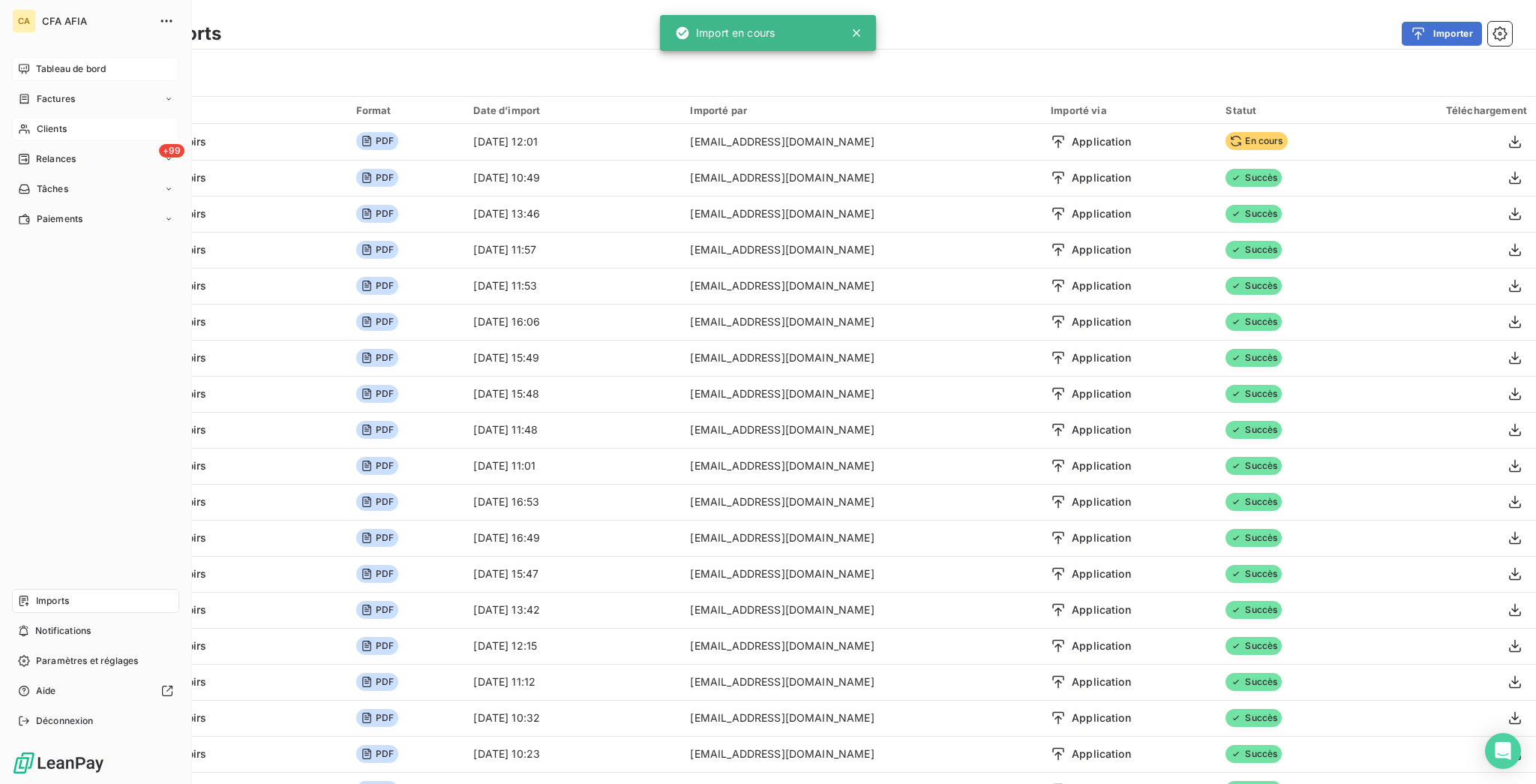
click at [12, 117] on div "Clients" at bounding box center [96, 128] width 167 height 24
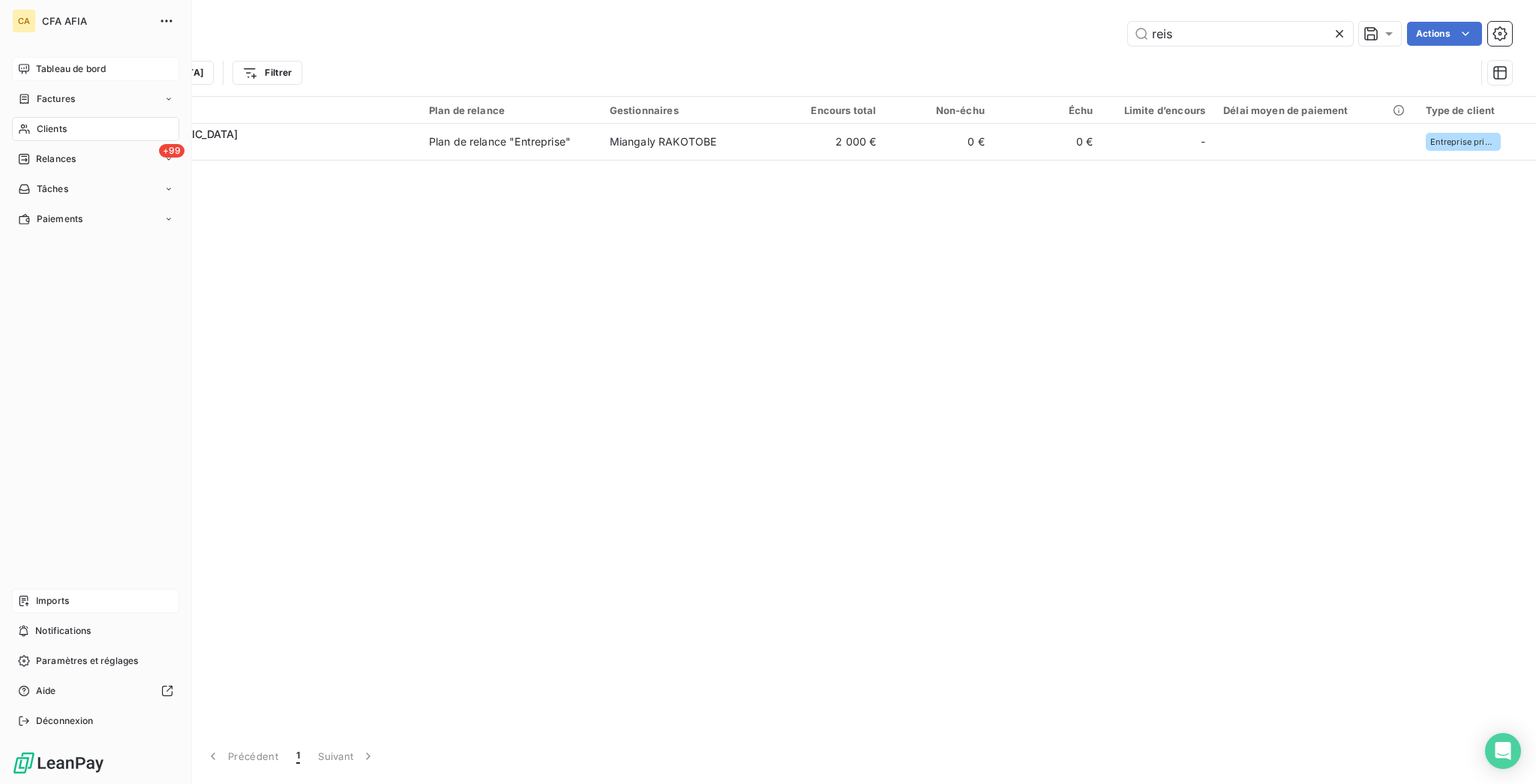
click at [42, 608] on span "Imports" at bounding box center [52, 601] width 33 height 13
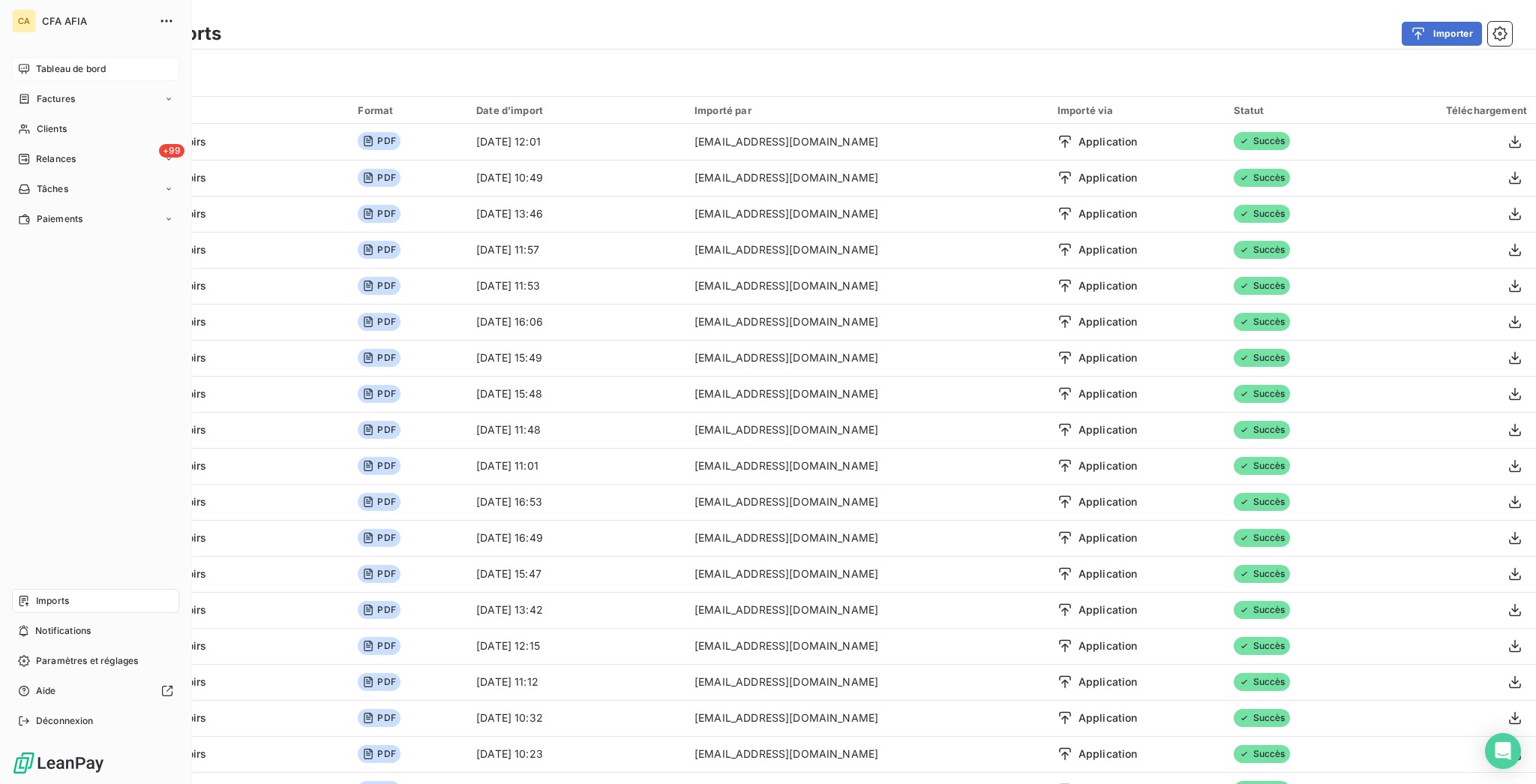
click at [17, 57] on div "Tableau de bord" at bounding box center [96, 68] width 167 height 24
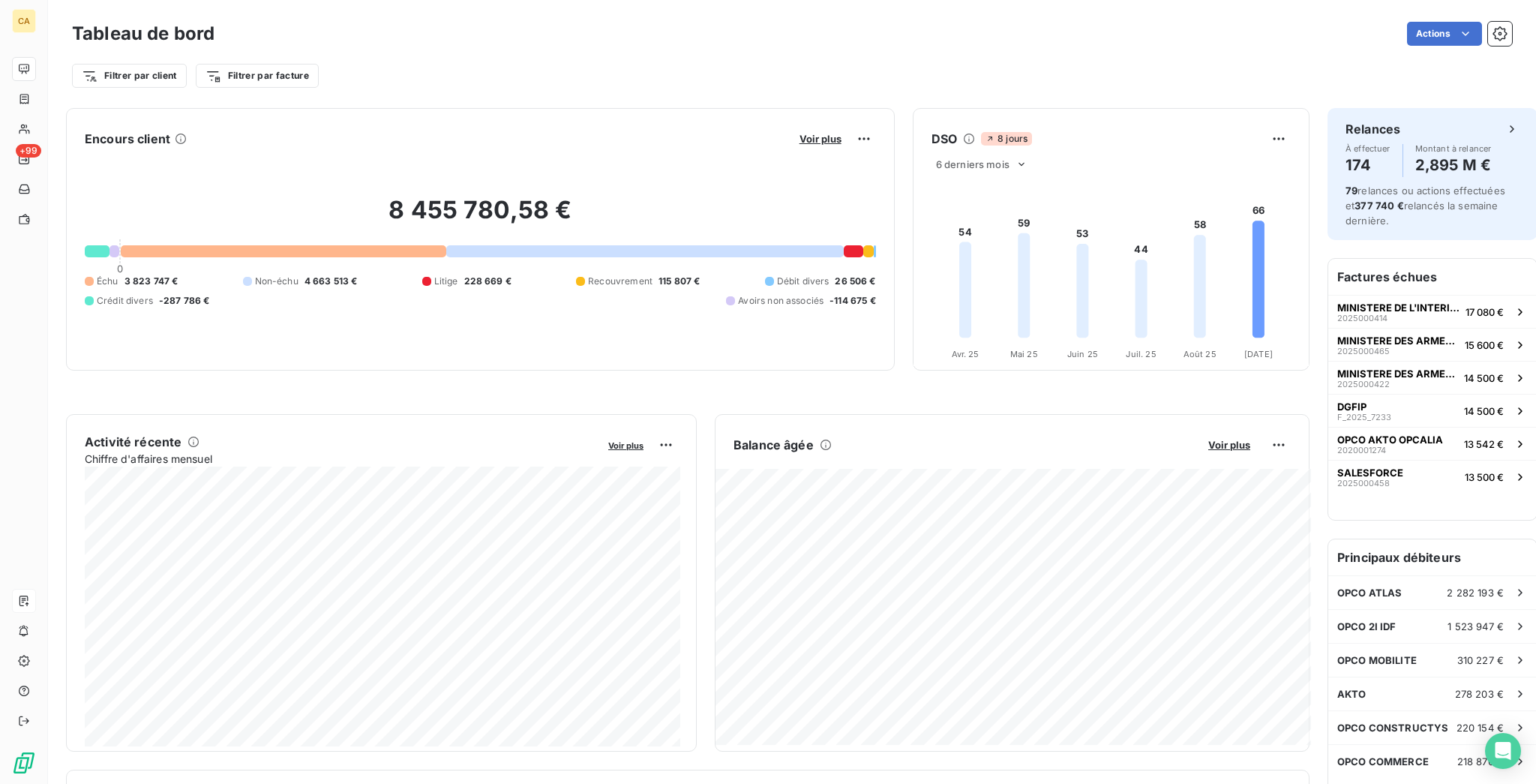
click at [561, 86] on div "Tableau de bord Actions Filtrer par client Filtrer par facture" at bounding box center [793, 49] width 1489 height 99
click at [1080, 70] on div "Filtrer par client Filtrer par facture" at bounding box center [792, 76] width 1440 height 28
